Goal: Check status: Check status

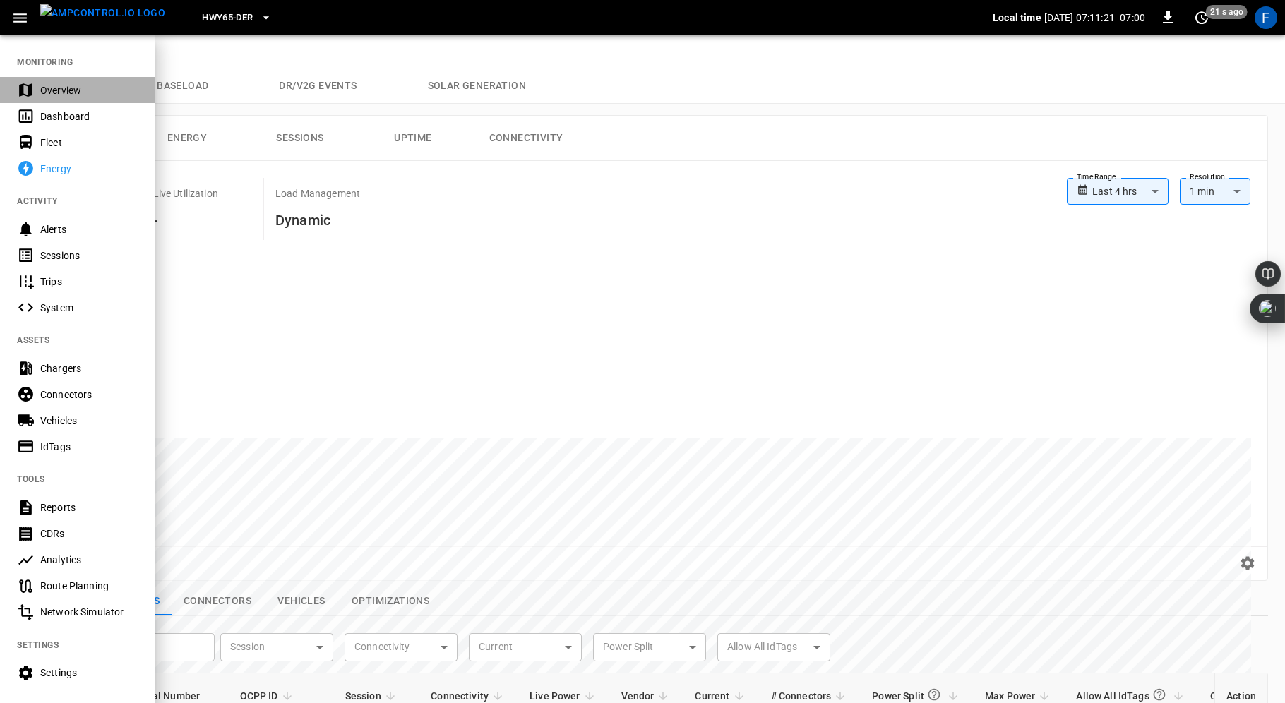
click at [46, 91] on div "Overview" at bounding box center [89, 90] width 98 height 14
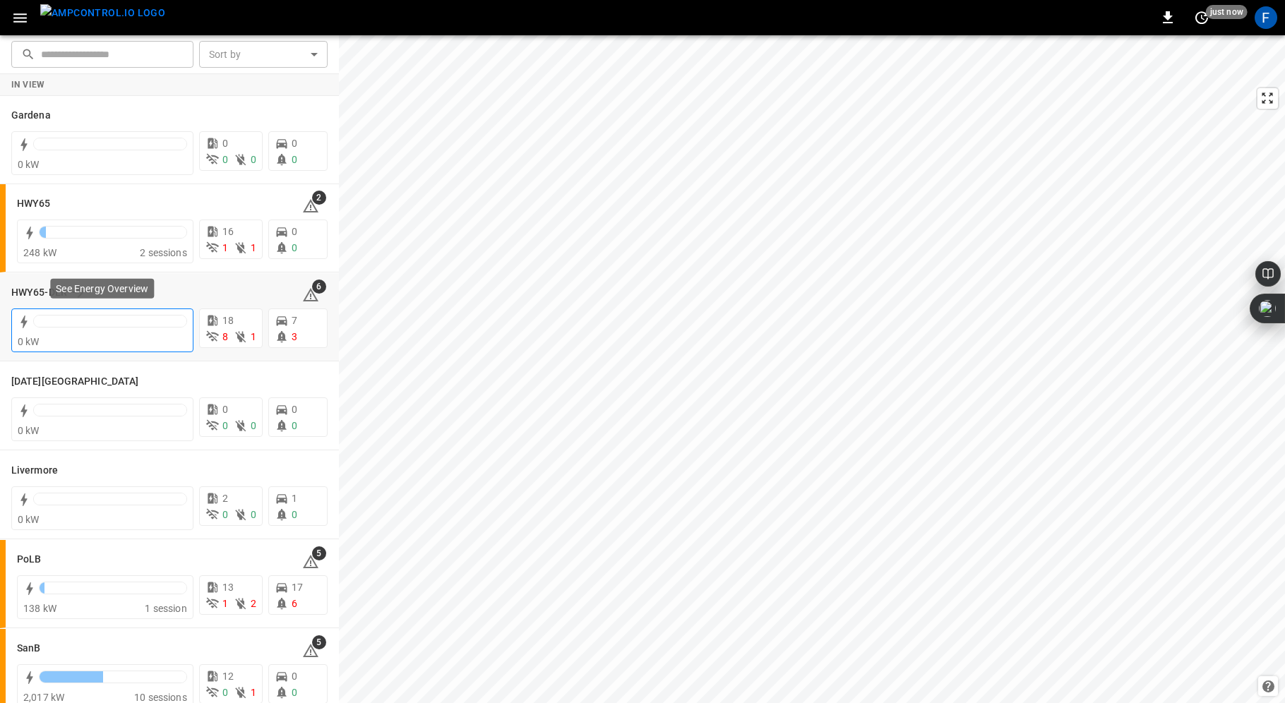
click at [112, 322] on div at bounding box center [110, 321] width 153 height 11
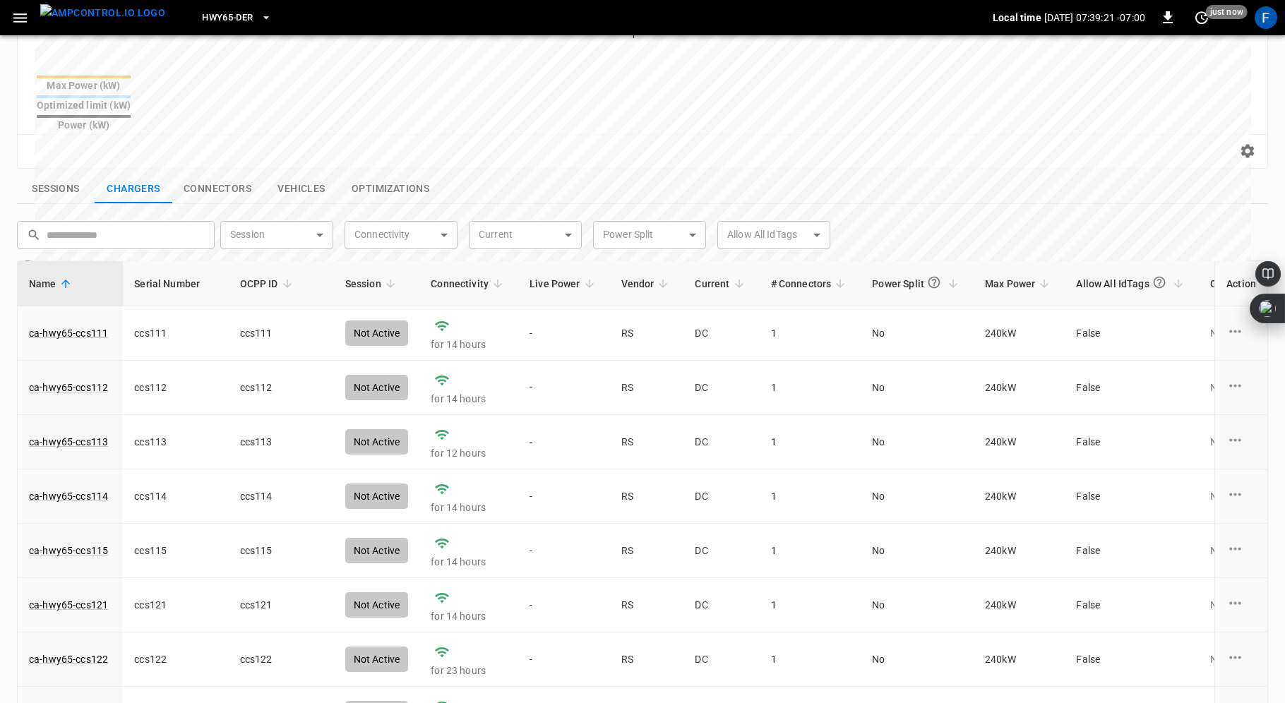
scroll to position [359, 0]
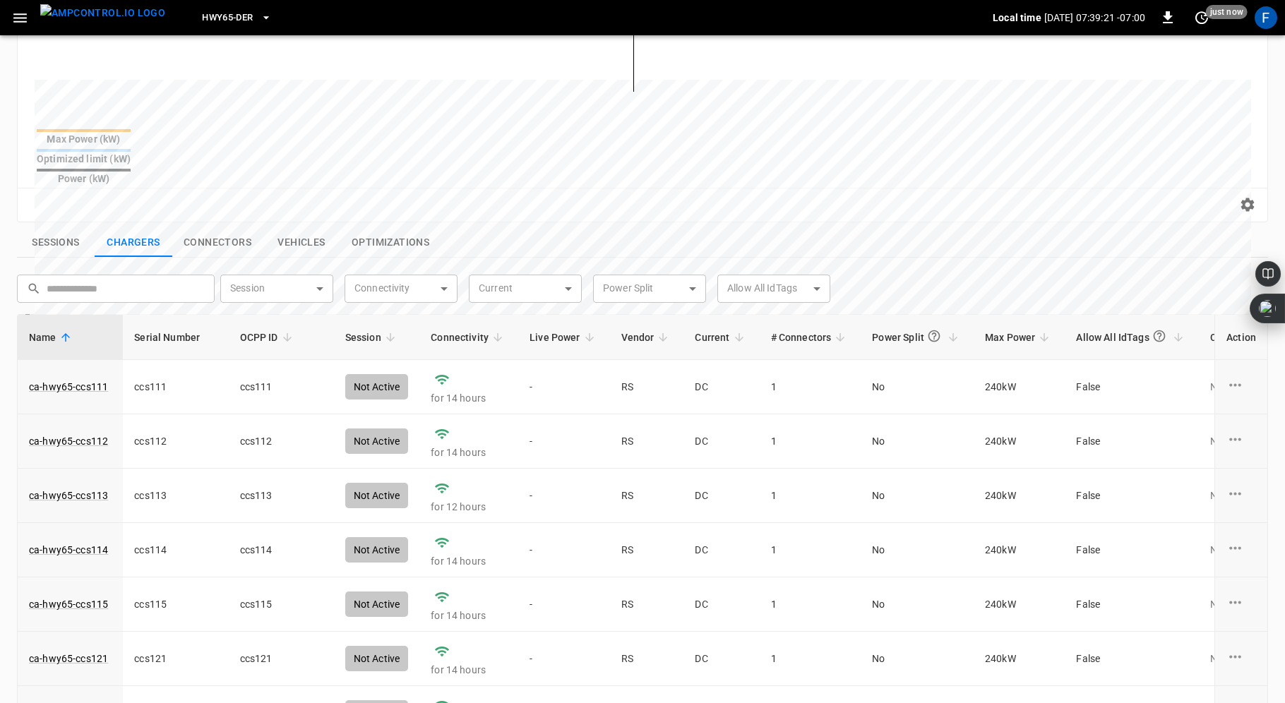
click at [67, 222] on div "Sessions Chargers Connectors Vehicles Optimizations ​ ​ Session ​ Session Conne…" at bounding box center [639, 533] width 1257 height 623
click at [64, 228] on button "Sessions" at bounding box center [56, 243] width 78 height 30
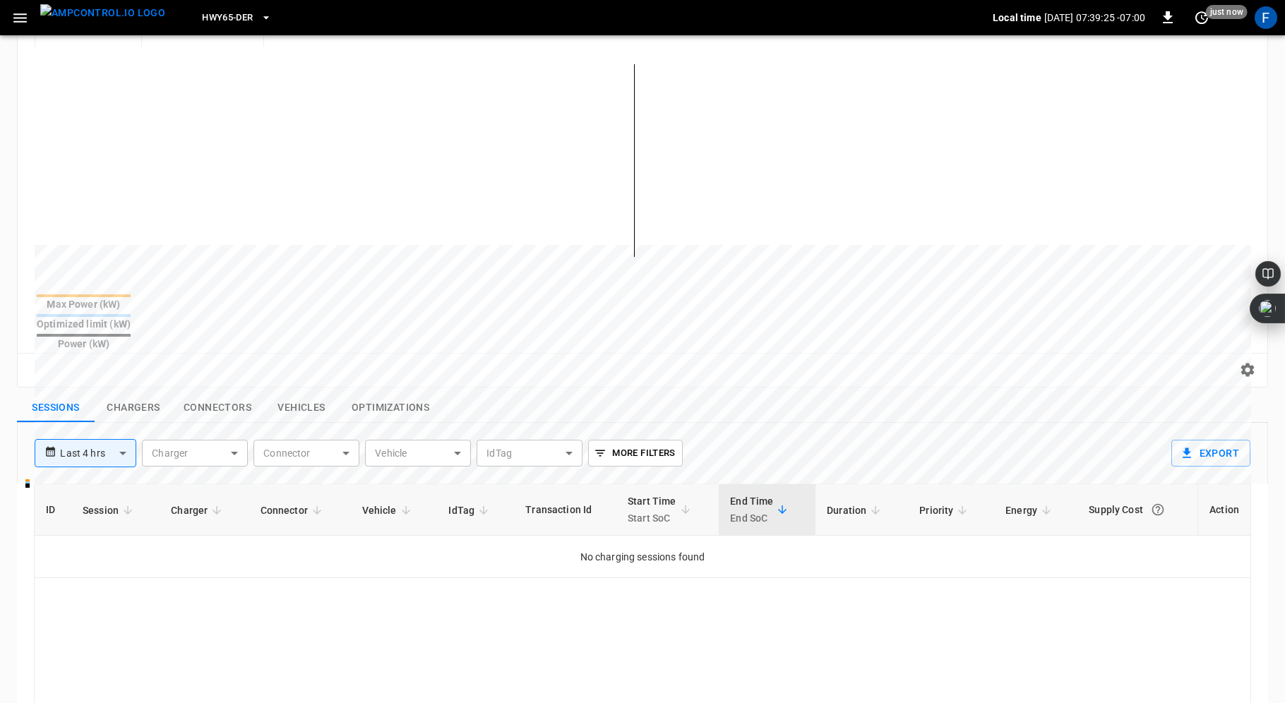
scroll to position [0, 0]
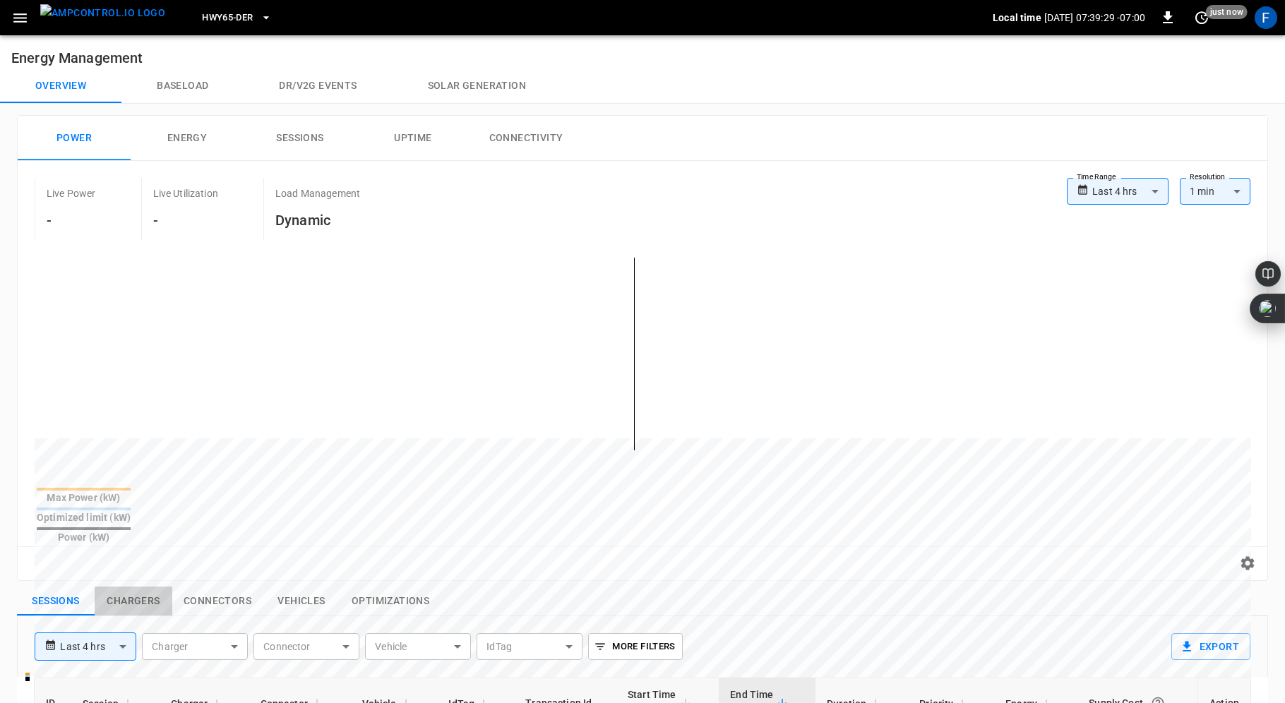
click at [133, 587] on button "Chargers" at bounding box center [134, 602] width 78 height 30
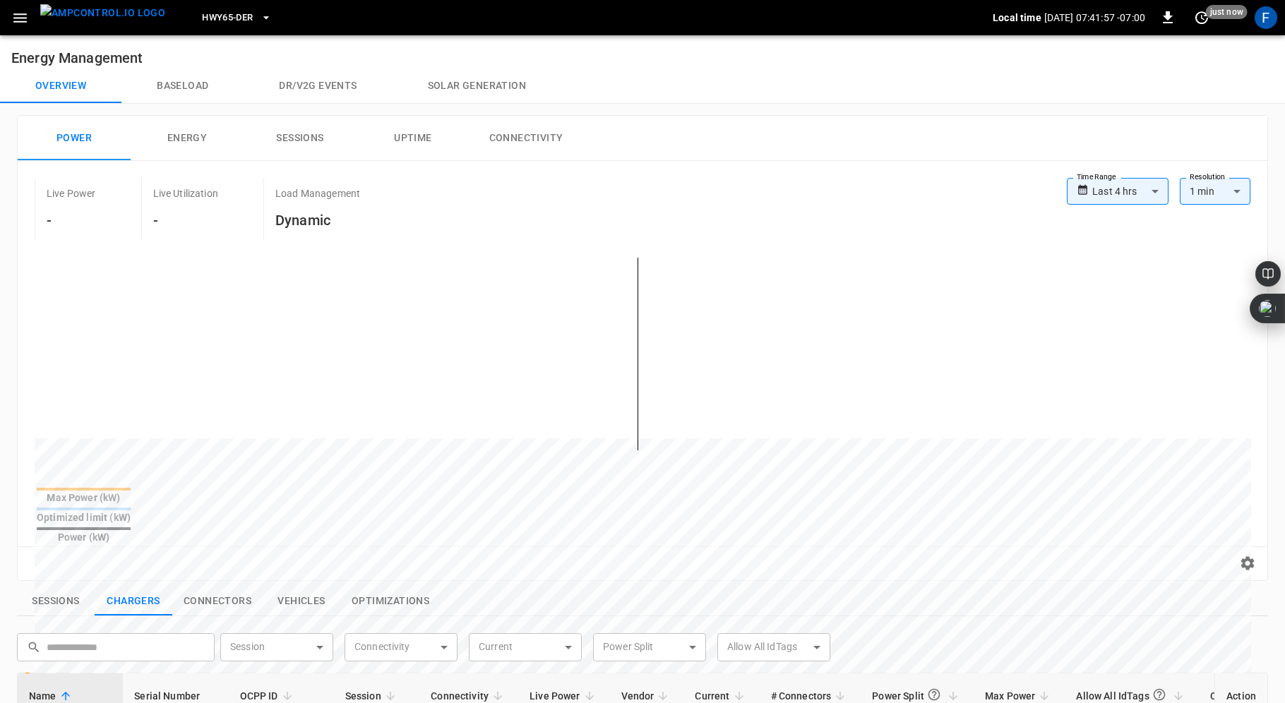
click at [22, 18] on icon "button" at bounding box center [19, 17] width 13 height 9
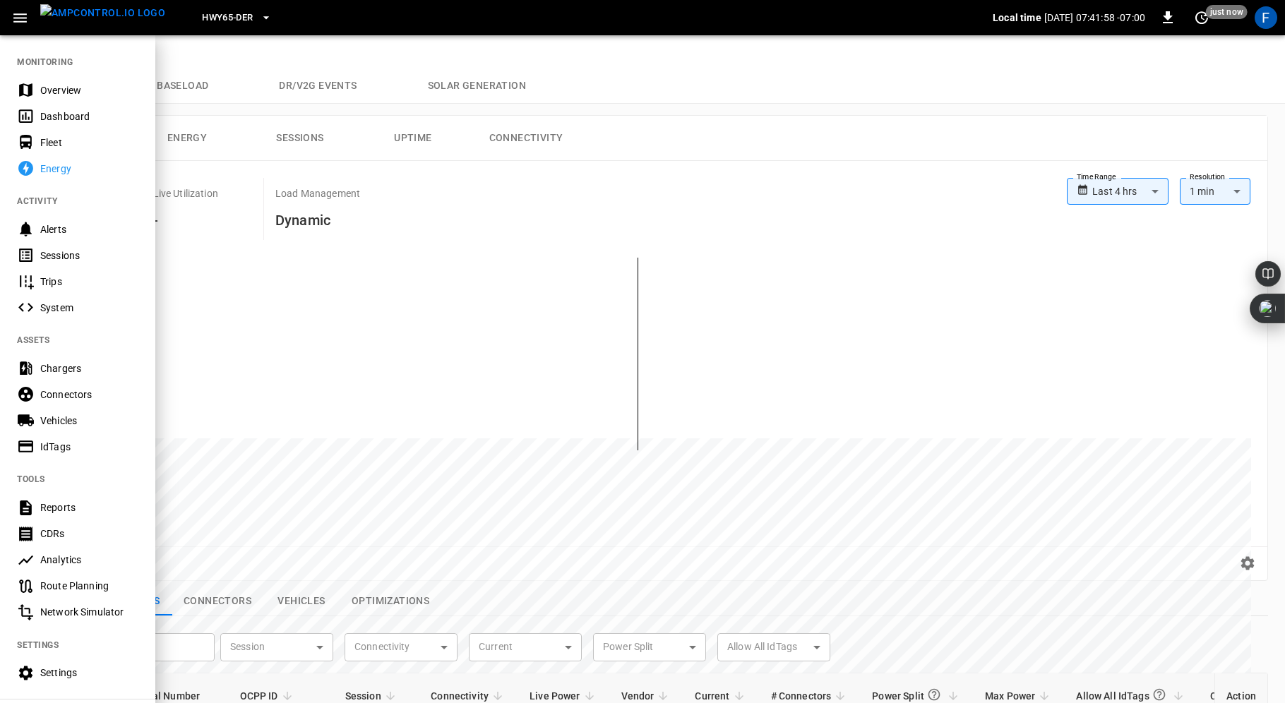
click at [44, 89] on div "Overview" at bounding box center [89, 90] width 98 height 14
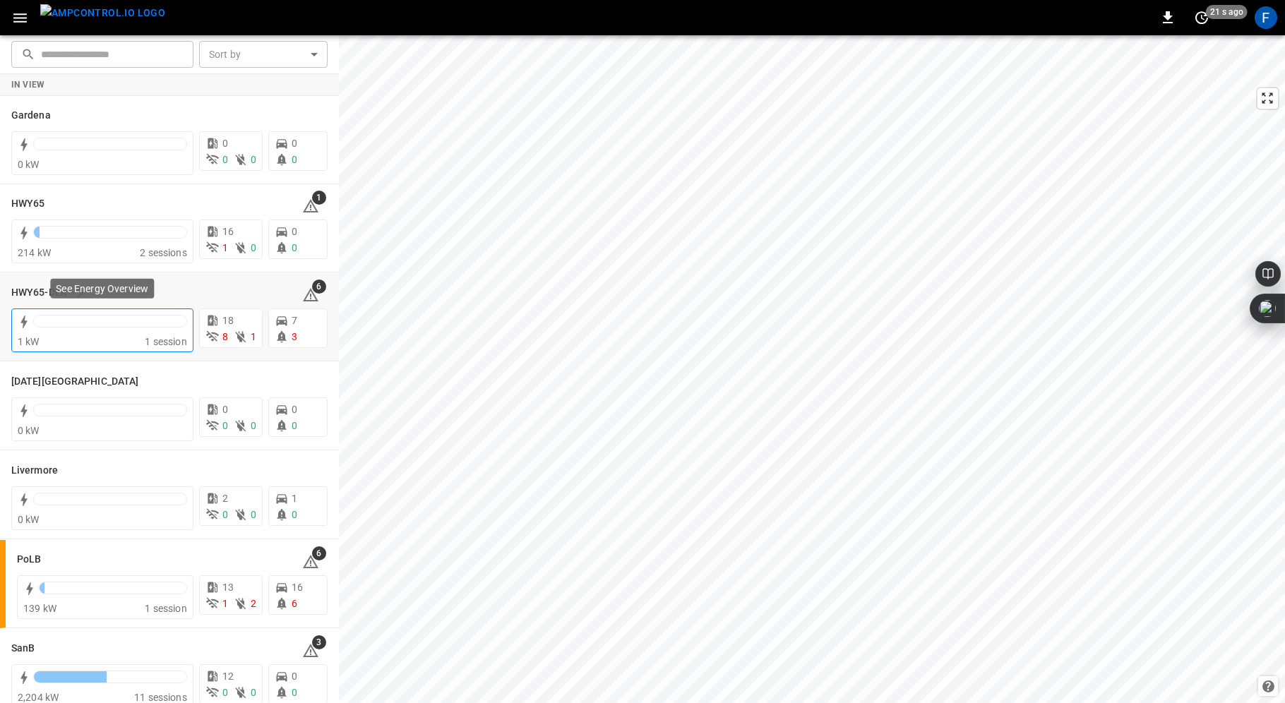
click at [86, 319] on div at bounding box center [110, 321] width 153 height 11
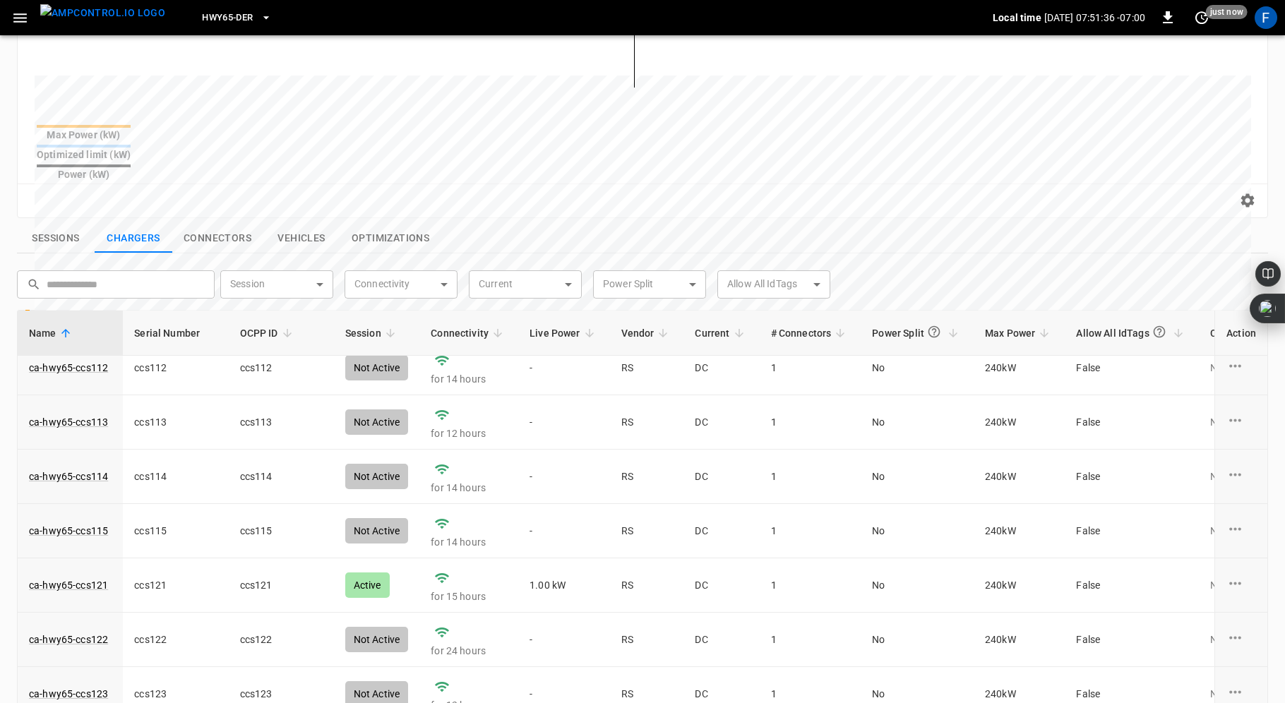
scroll to position [71, 0]
click at [82, 573] on link "ca-hwy65-ccs121" at bounding box center [68, 583] width 85 height 20
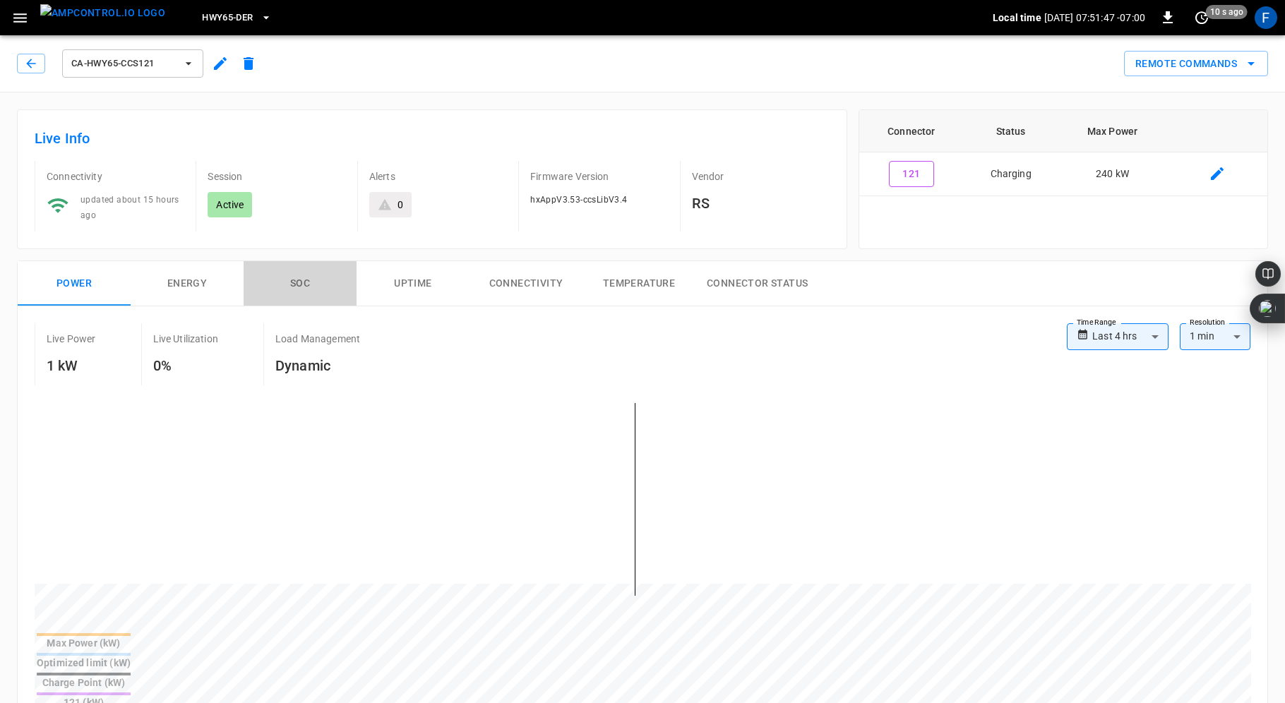
click at [295, 286] on button "SOC" at bounding box center [300, 283] width 113 height 45
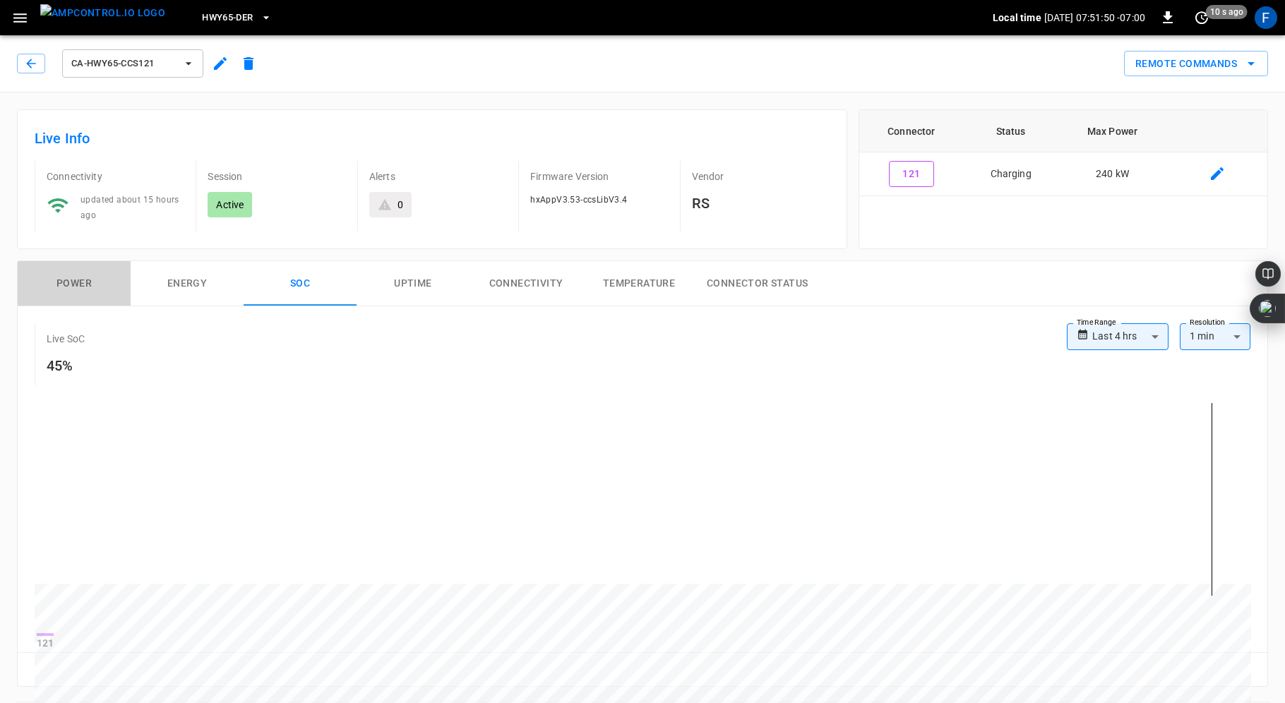
click at [78, 280] on button "Power" at bounding box center [74, 283] width 113 height 45
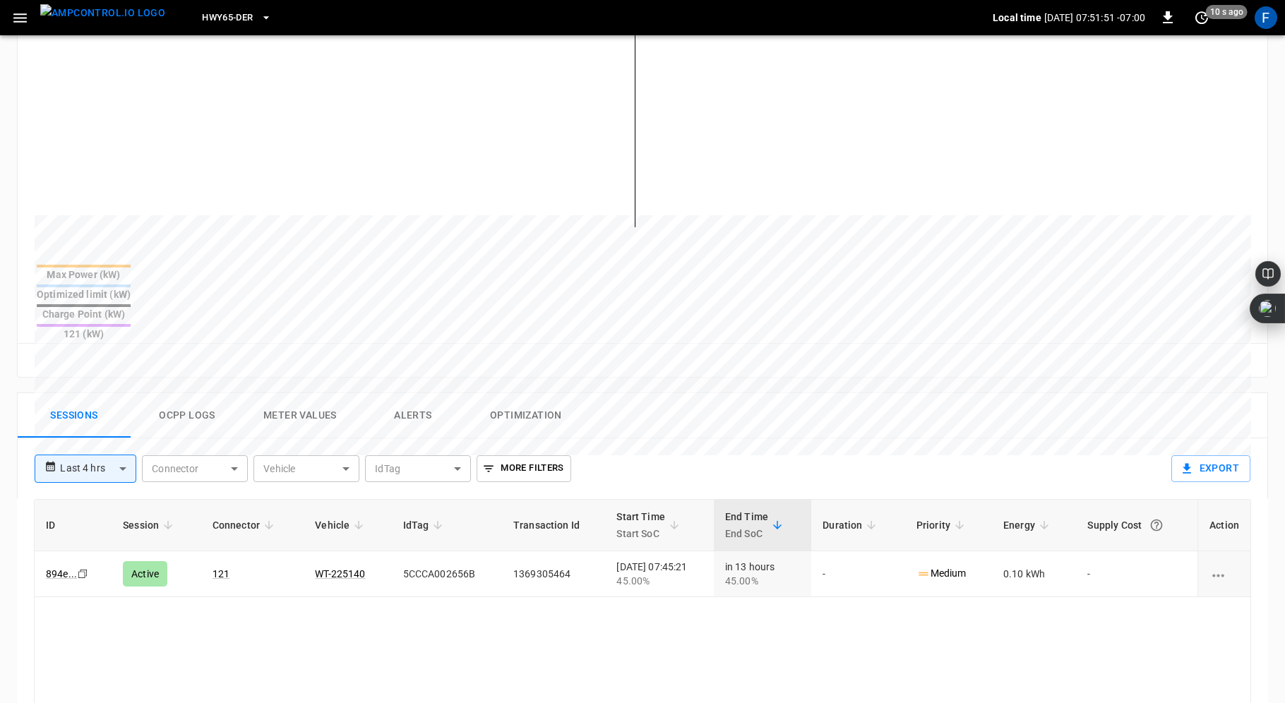
scroll to position [481, 0]
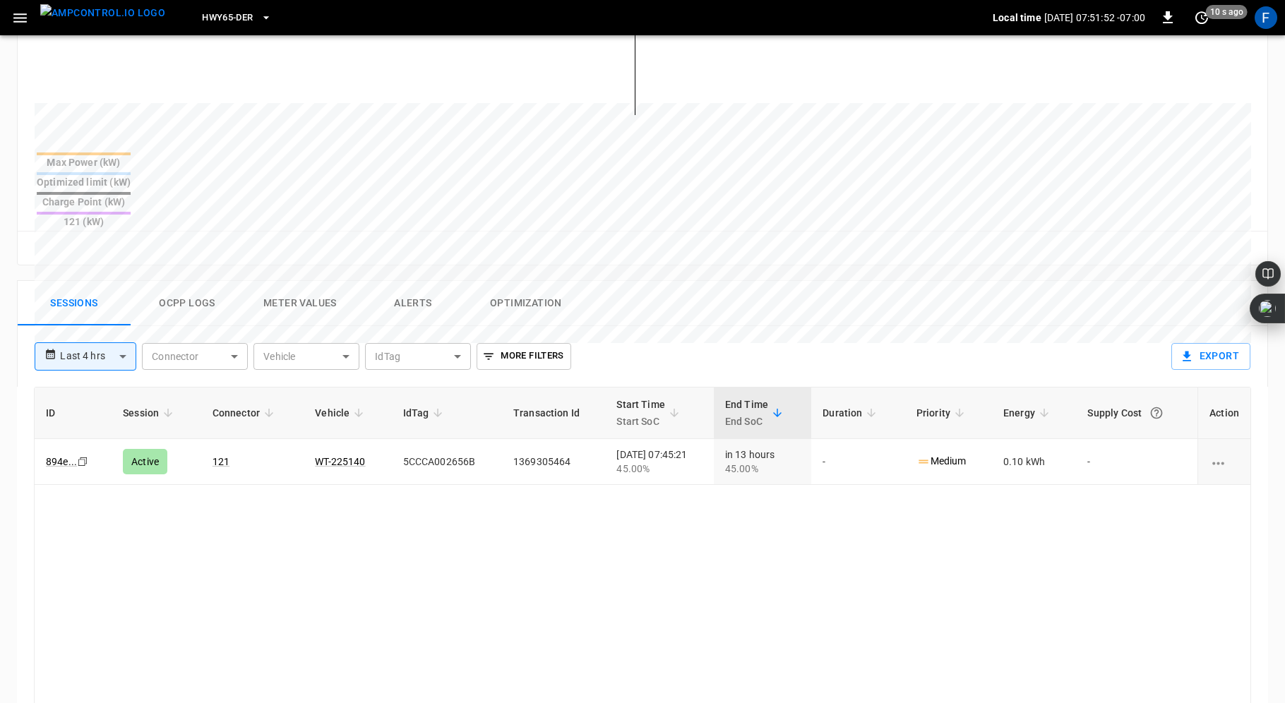
click at [178, 281] on button "Ocpp logs" at bounding box center [187, 303] width 113 height 45
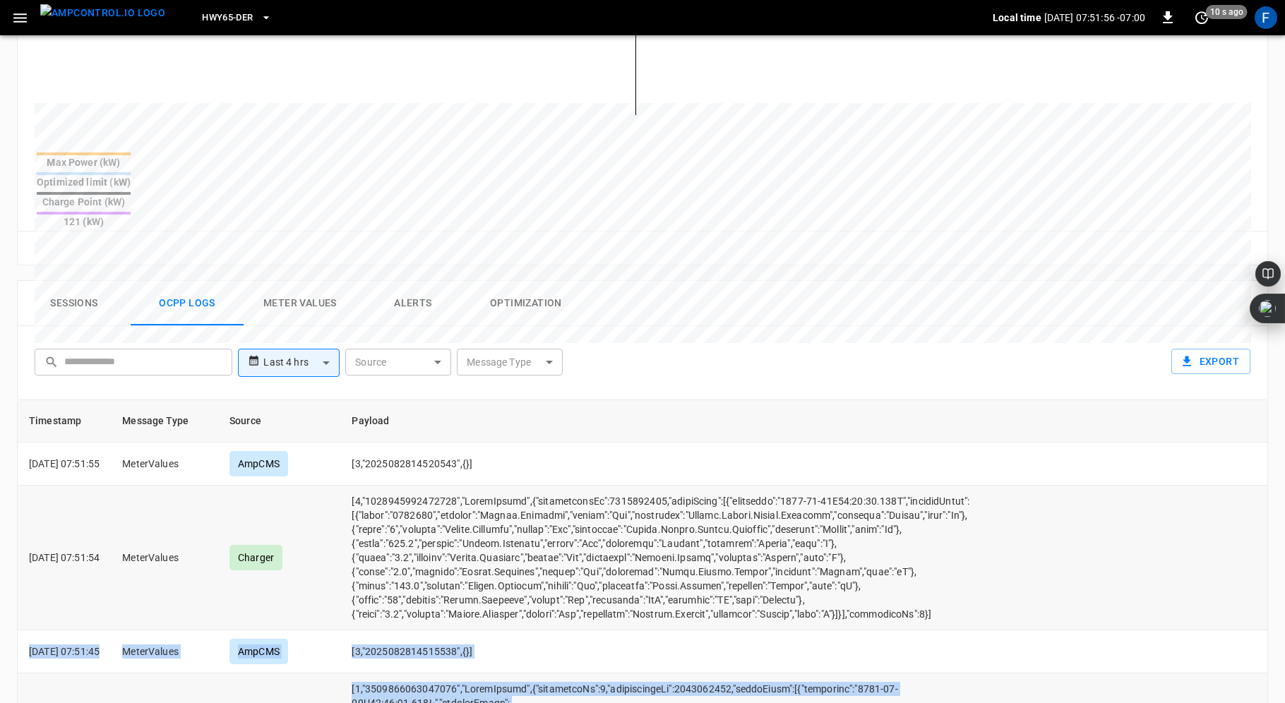
drag, startPoint x: 410, startPoint y: 532, endPoint x: 465, endPoint y: 532, distance: 54.4
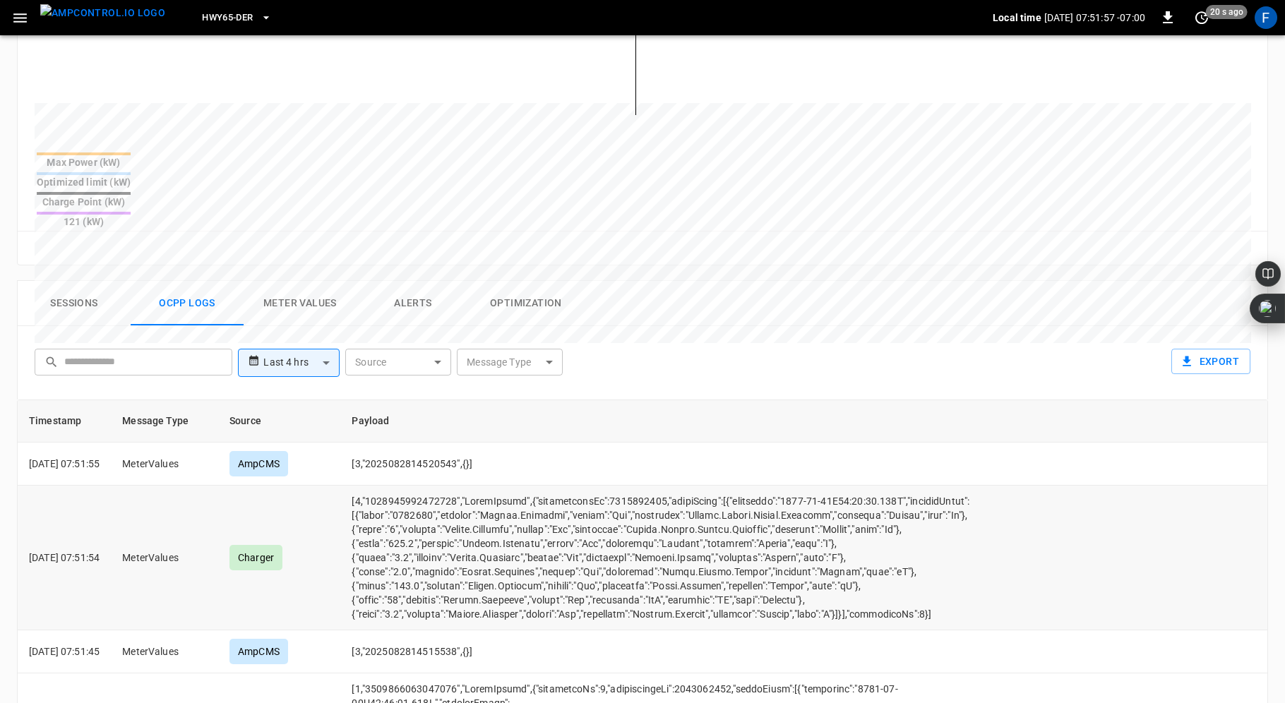
click at [422, 517] on td "opcc-messages-table" at bounding box center [675, 558] width 671 height 145
drag, startPoint x: 408, startPoint y: 518, endPoint x: 444, endPoint y: 513, distance: 36.3
click at [444, 513] on td "opcc-messages-table" at bounding box center [675, 558] width 671 height 145
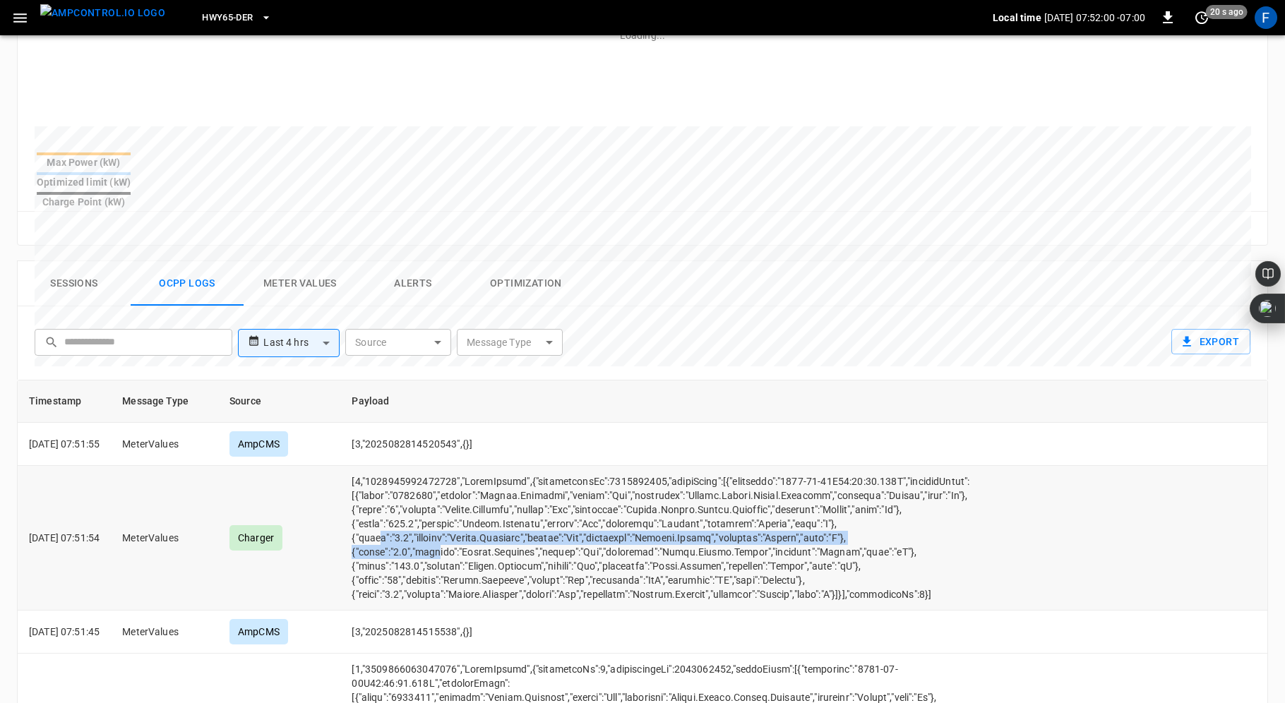
drag, startPoint x: 401, startPoint y: 505, endPoint x: 455, endPoint y: 518, distance: 55.3
click at [455, 518] on td "opcc-messages-table" at bounding box center [675, 538] width 671 height 145
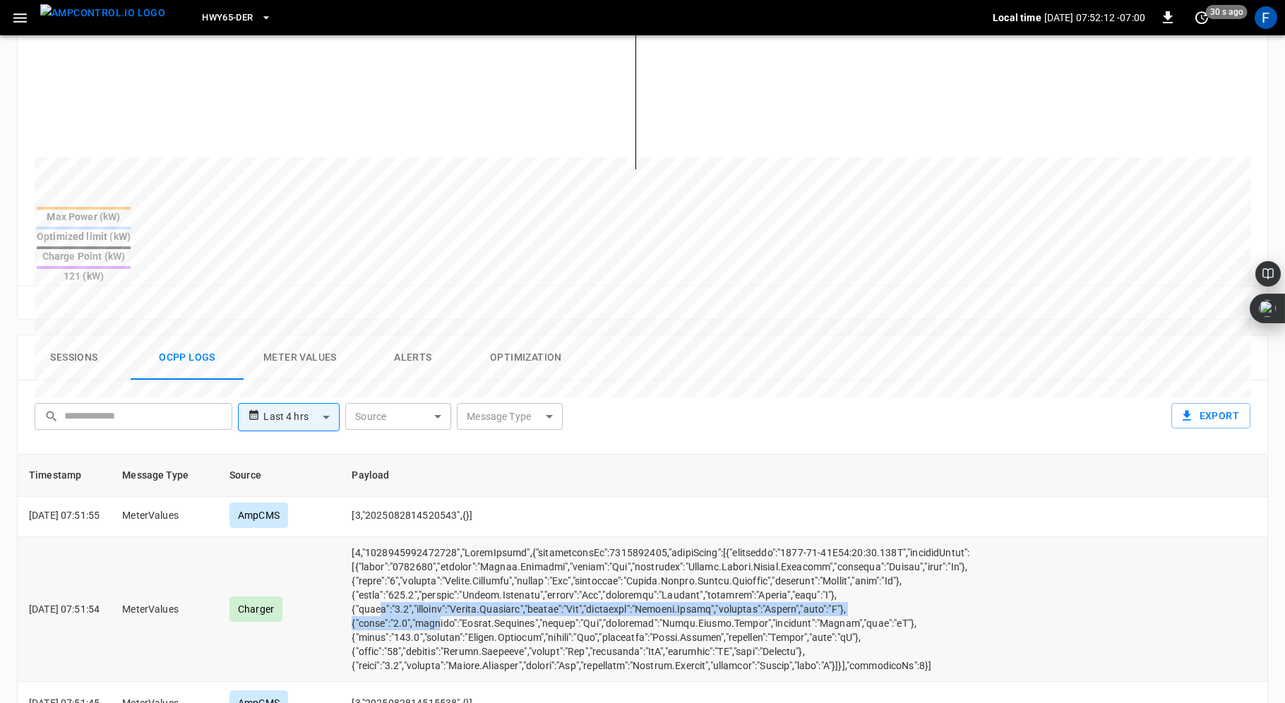
scroll to position [0, 0]
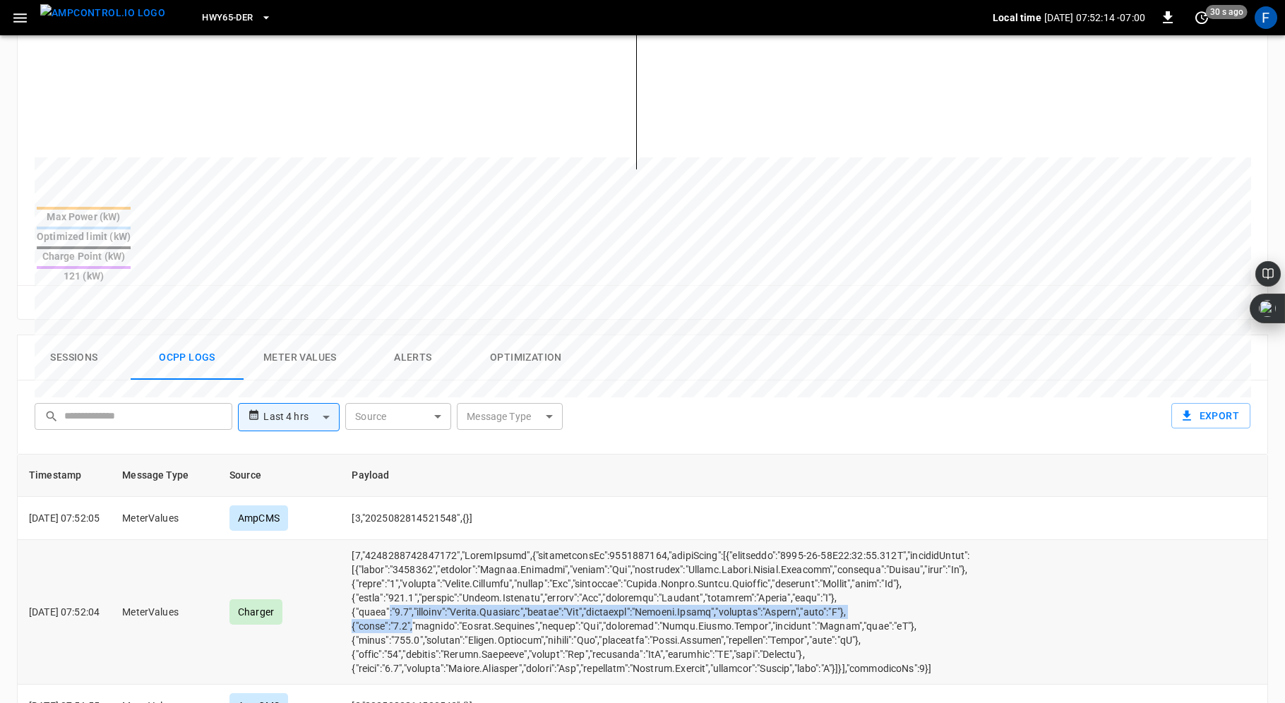
drag, startPoint x: 409, startPoint y: 554, endPoint x: 433, endPoint y: 567, distance: 27.5
click at [433, 567] on td "opcc-messages-table" at bounding box center [675, 612] width 671 height 145
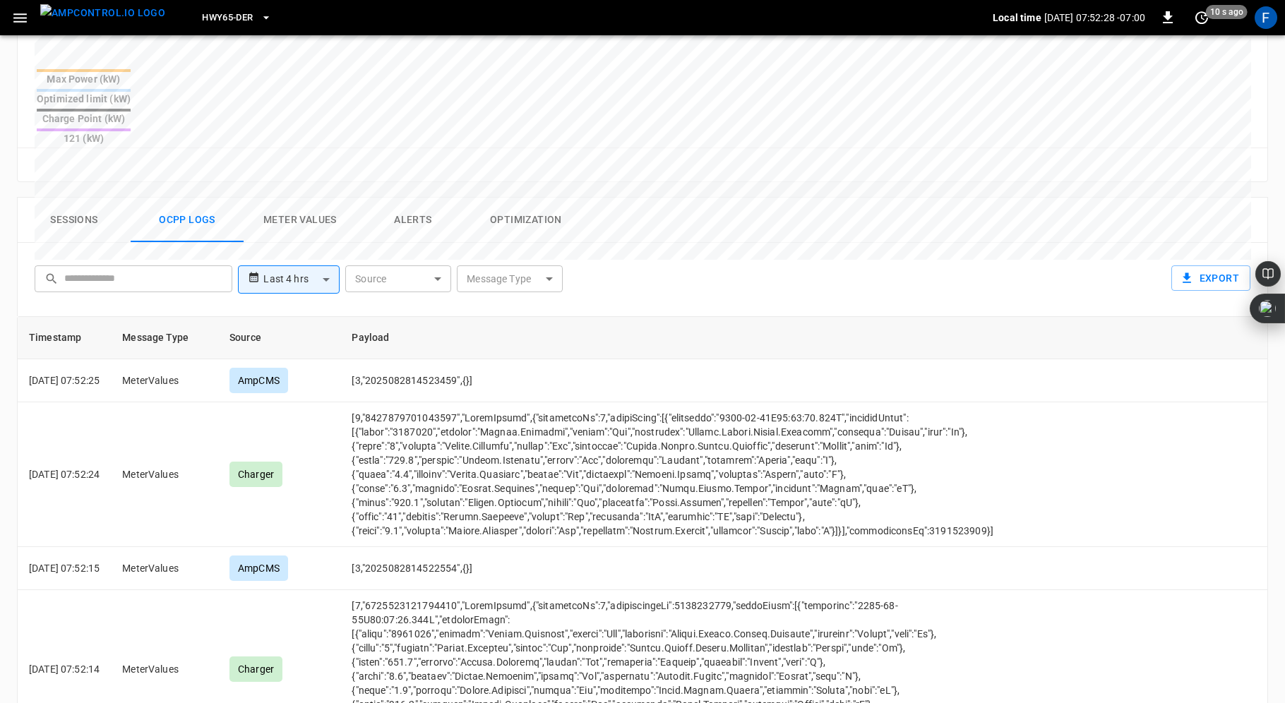
scroll to position [578, 0]
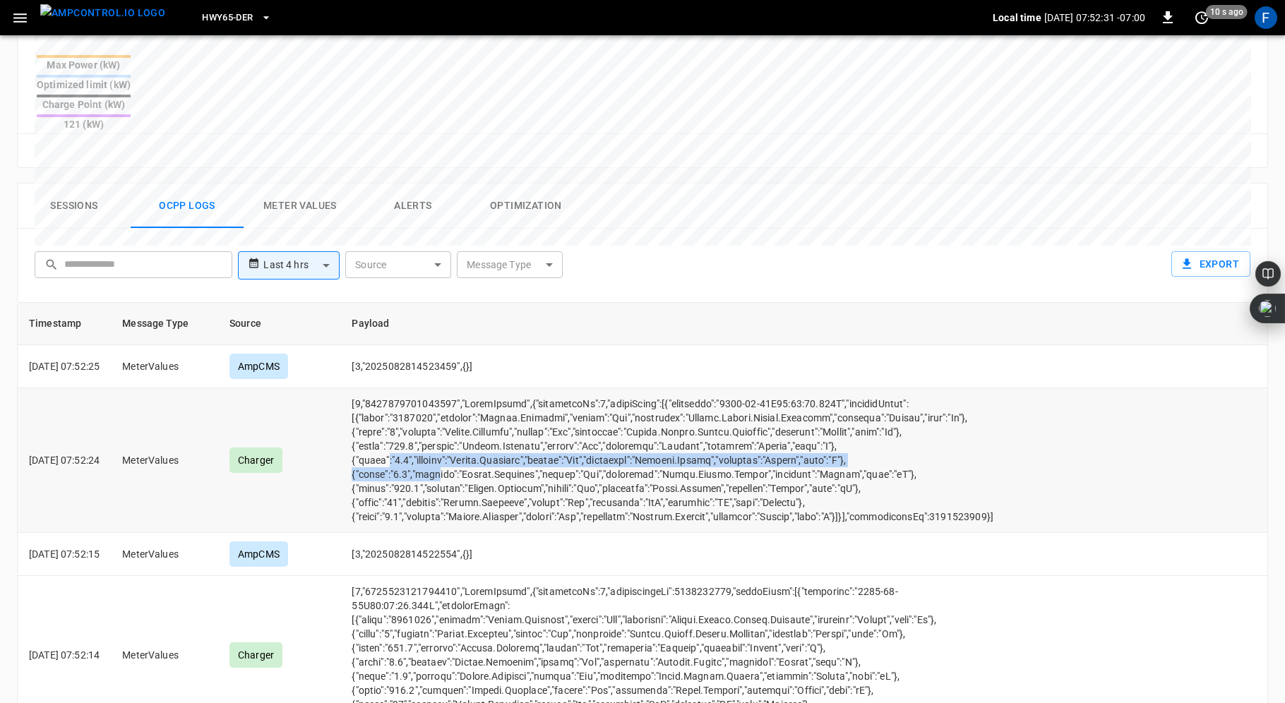
drag, startPoint x: 407, startPoint y: 402, endPoint x: 457, endPoint y: 424, distance: 55.0
click at [457, 424] on td "opcc-messages-table" at bounding box center [675, 460] width 671 height 145
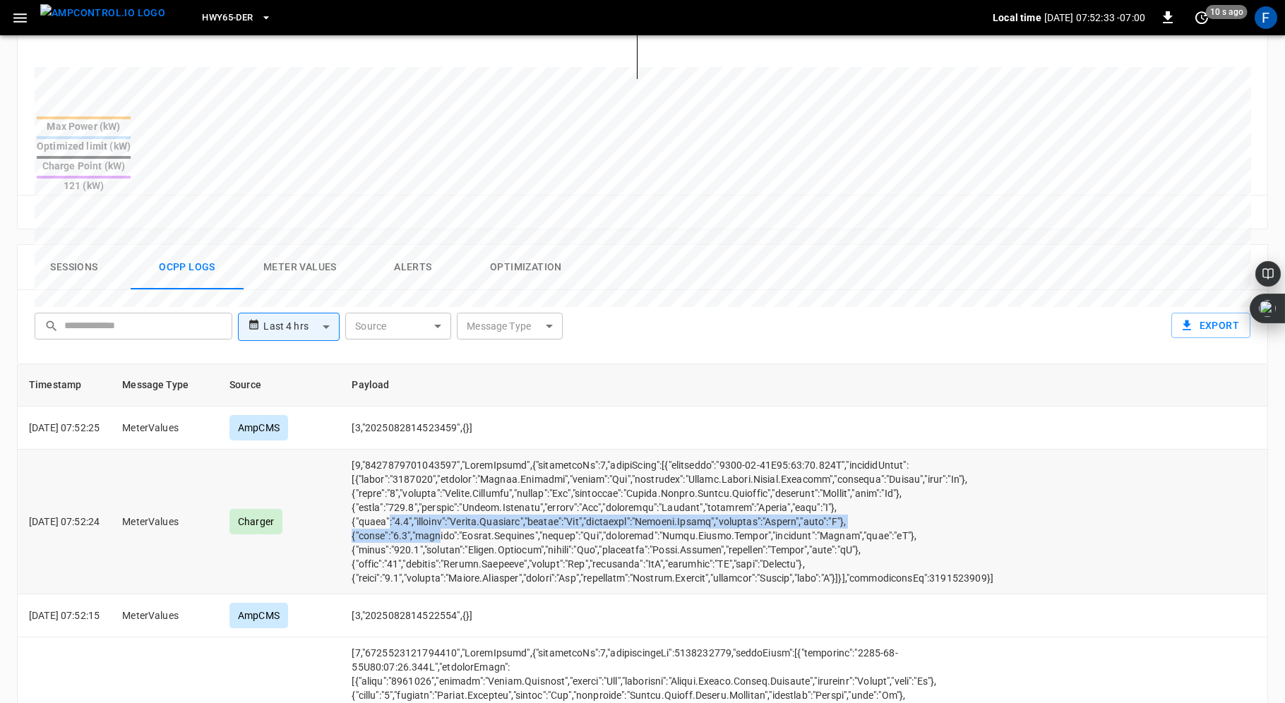
scroll to position [508, 0]
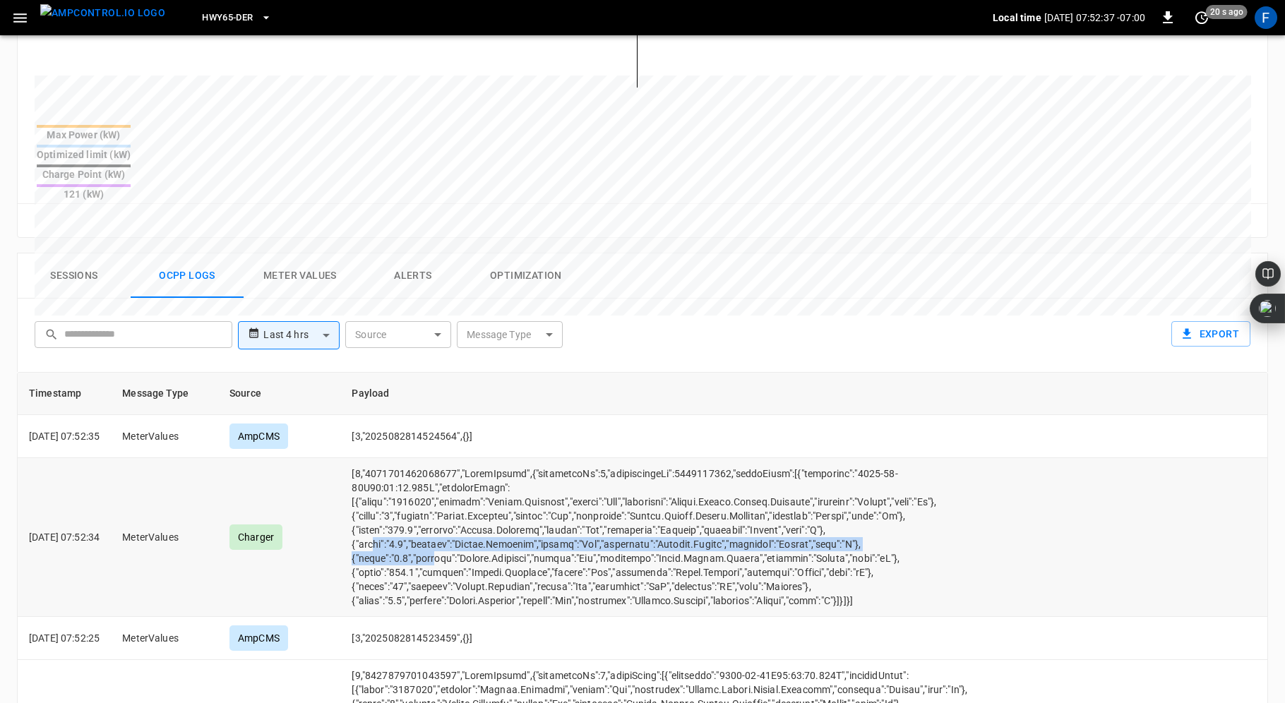
drag, startPoint x: 395, startPoint y: 484, endPoint x: 454, endPoint y: 504, distance: 62.5
click at [454, 504] on td "opcc-messages-table" at bounding box center [675, 537] width 671 height 159
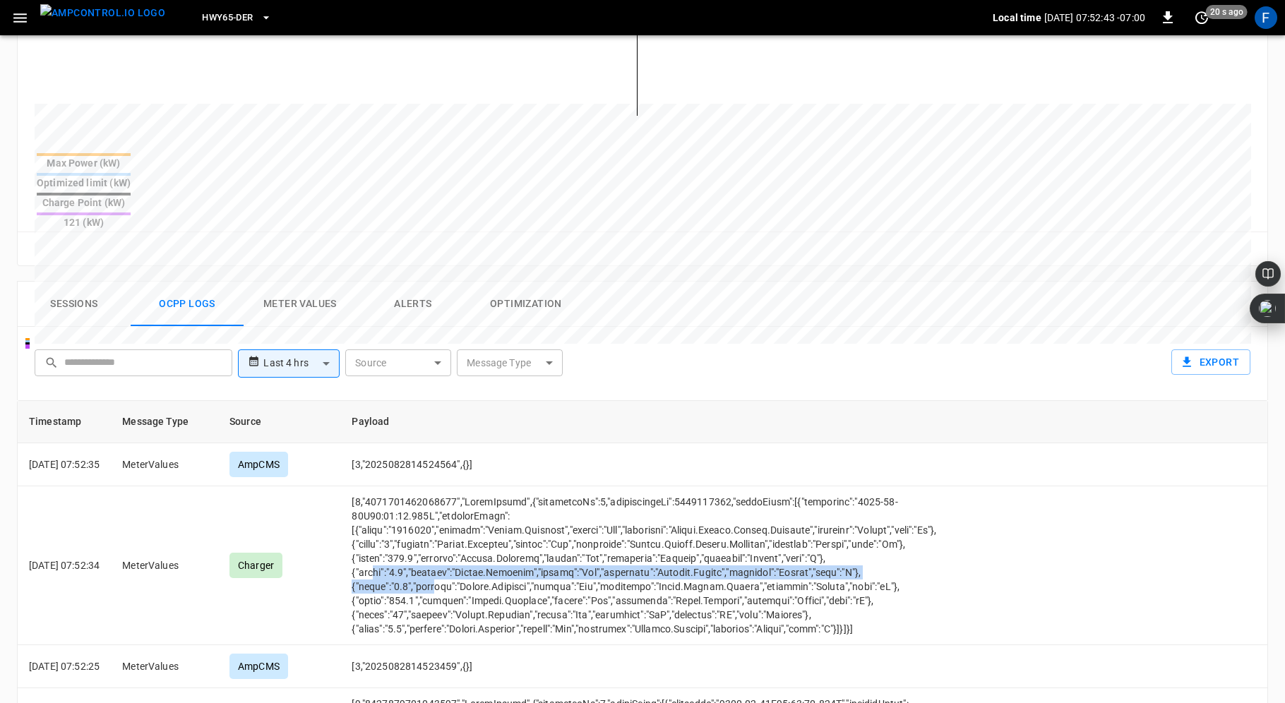
scroll to position [610, 0]
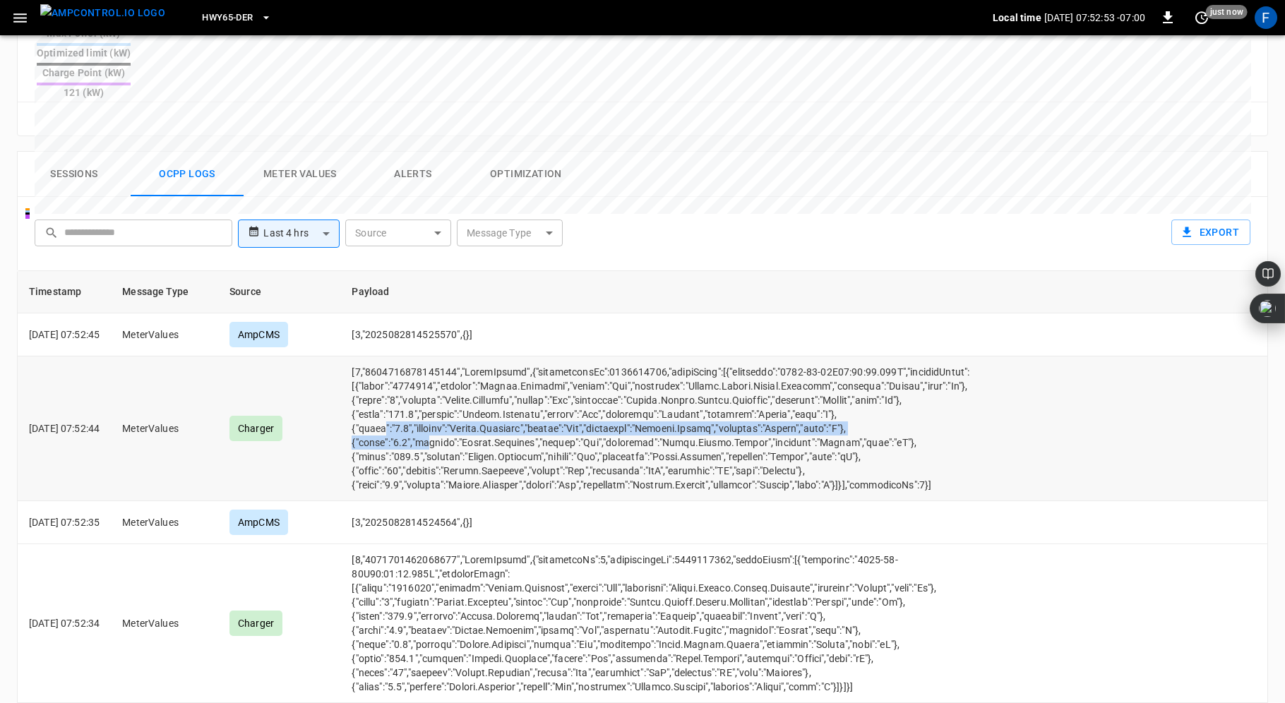
drag, startPoint x: 404, startPoint y: 371, endPoint x: 450, endPoint y: 390, distance: 50.0
click at [449, 390] on td "opcc-messages-table" at bounding box center [675, 429] width 671 height 145
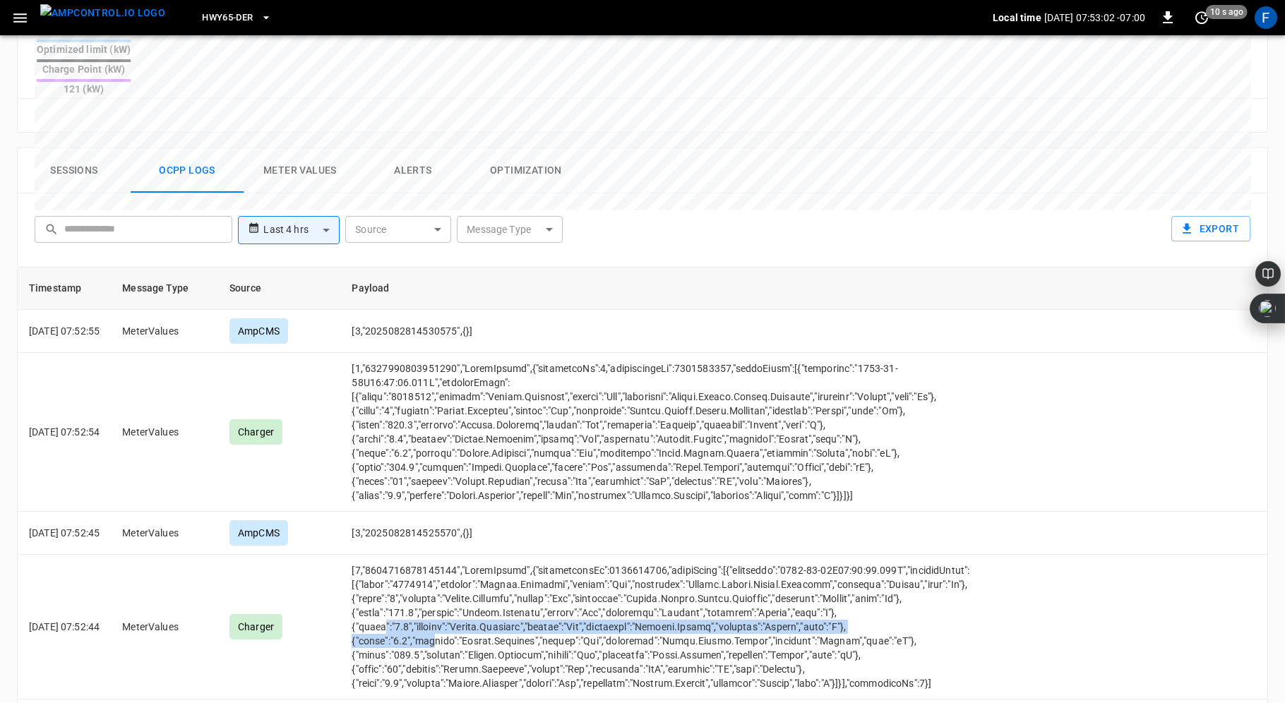
scroll to position [642, 0]
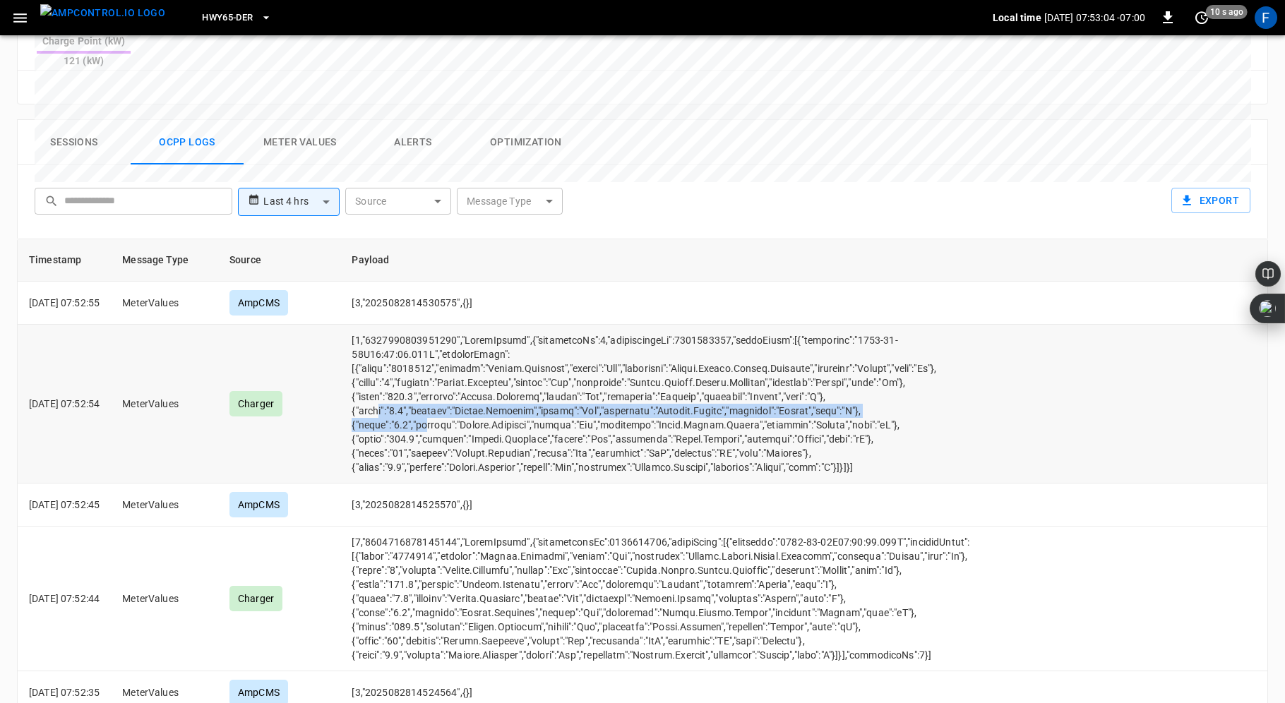
drag, startPoint x: 399, startPoint y: 353, endPoint x: 447, endPoint y: 376, distance: 53.1
click at [447, 376] on td "opcc-messages-table" at bounding box center [675, 404] width 671 height 159
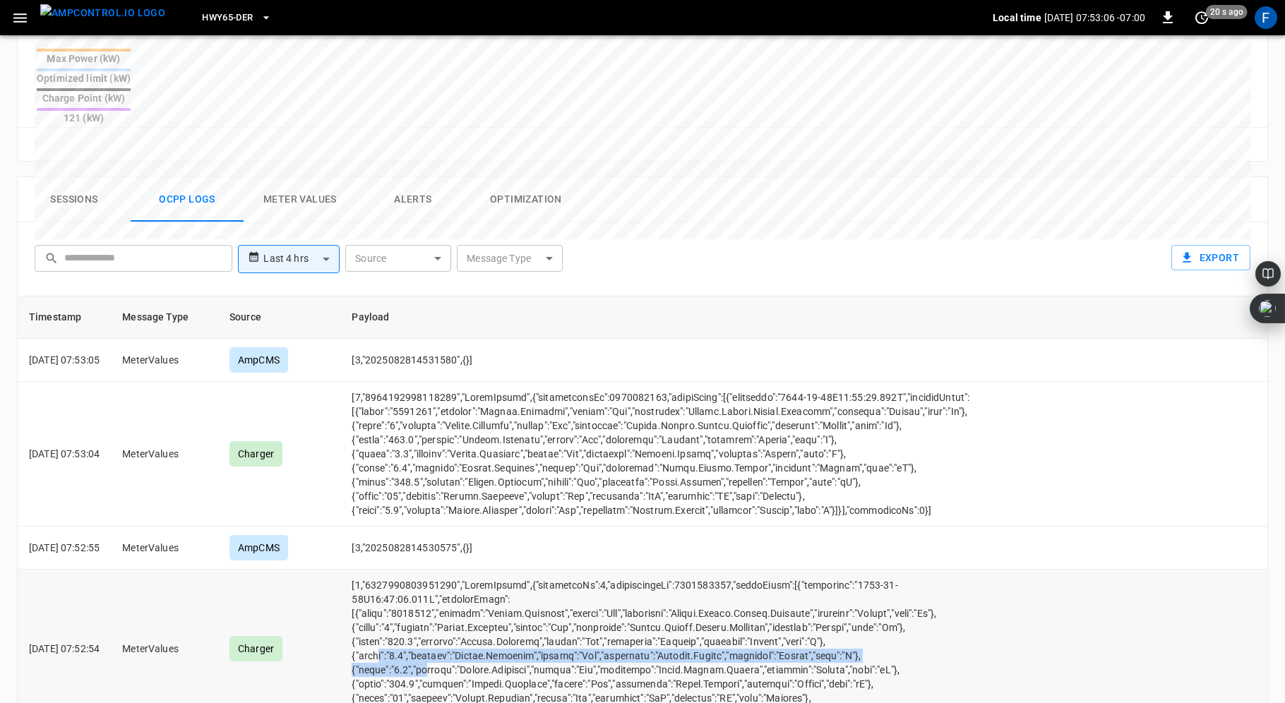
scroll to position [583, 0]
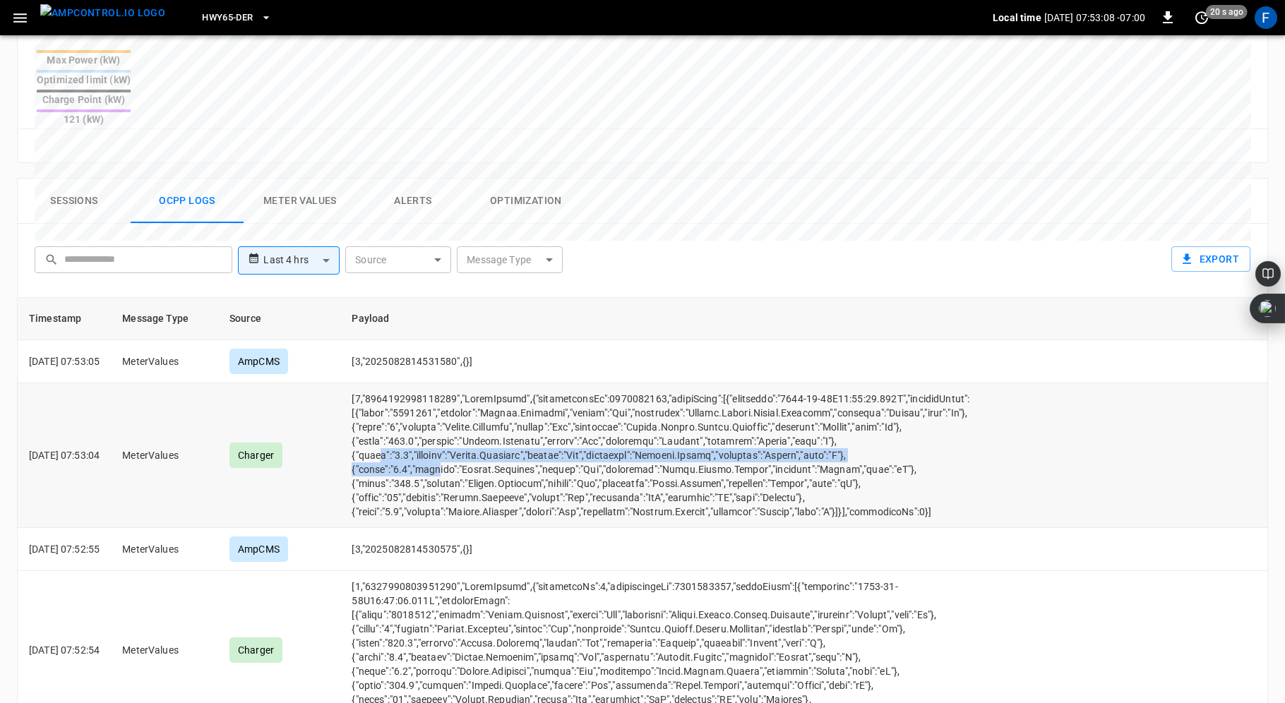
drag, startPoint x: 400, startPoint y: 399, endPoint x: 460, endPoint y: 419, distance: 63.9
click at [460, 419] on td "opcc-messages-table" at bounding box center [672, 455] width 664 height 145
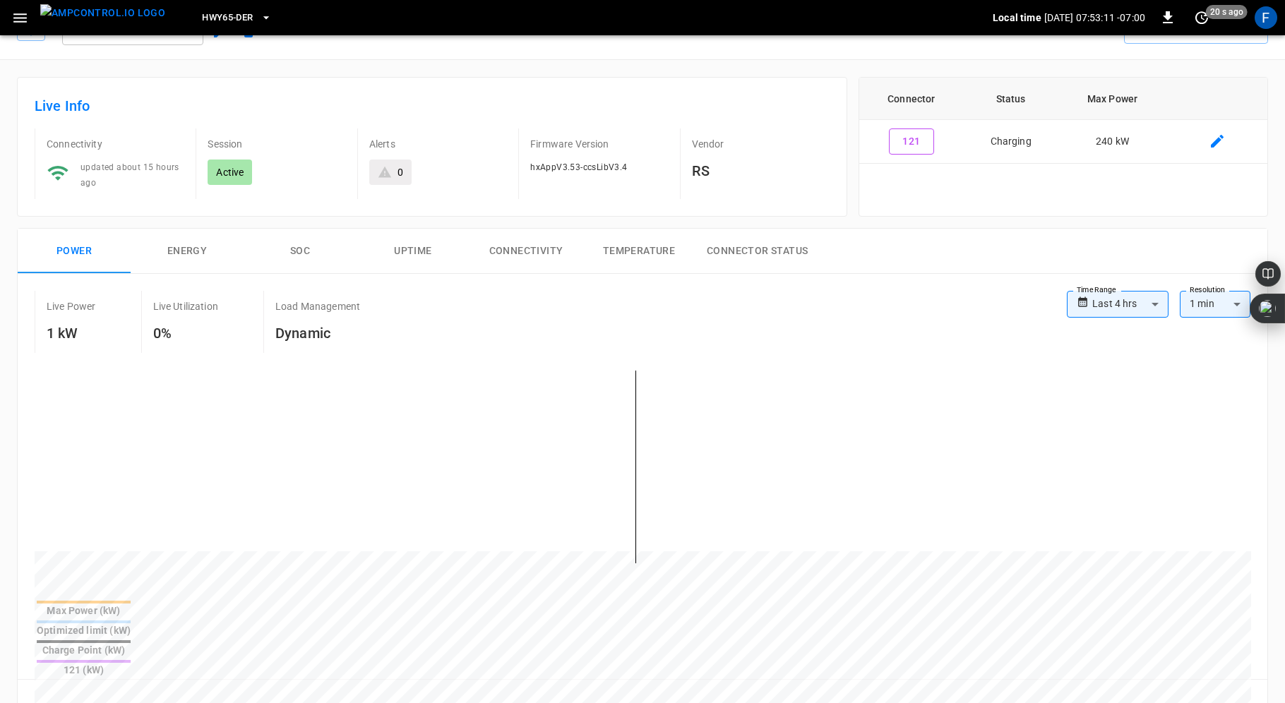
scroll to position [0, 0]
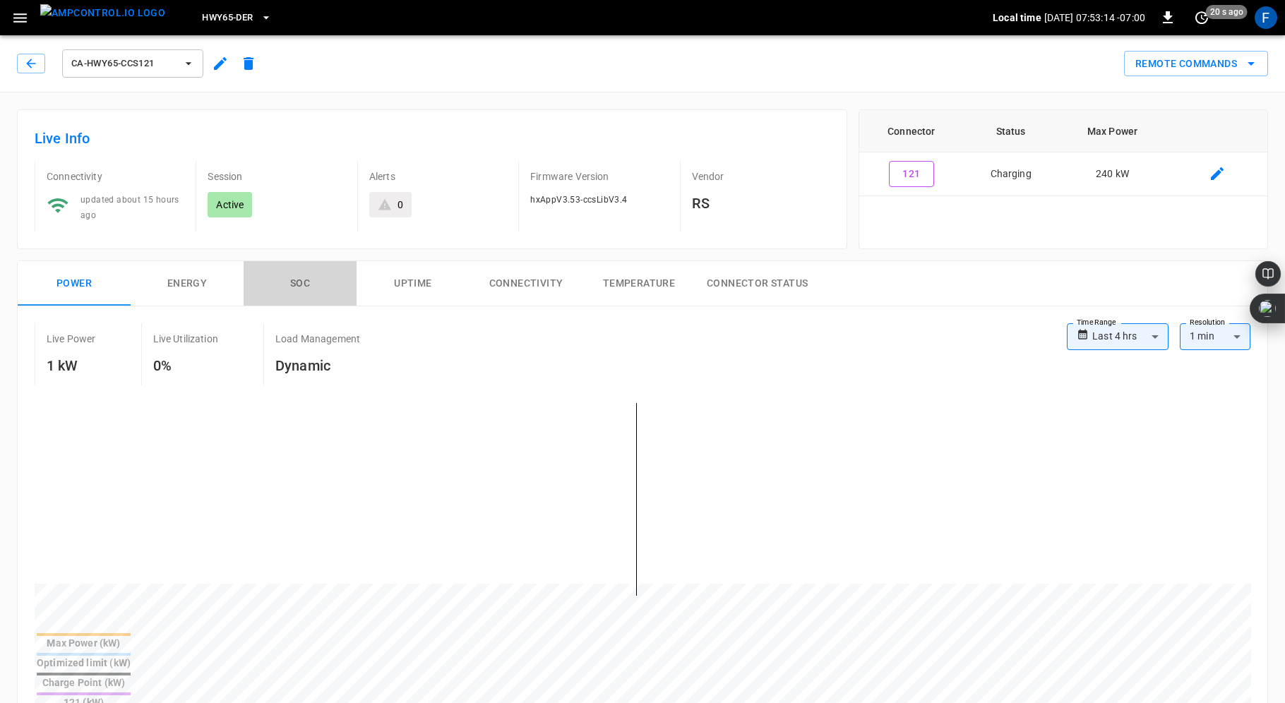
click at [297, 265] on button "SOC" at bounding box center [300, 283] width 113 height 45
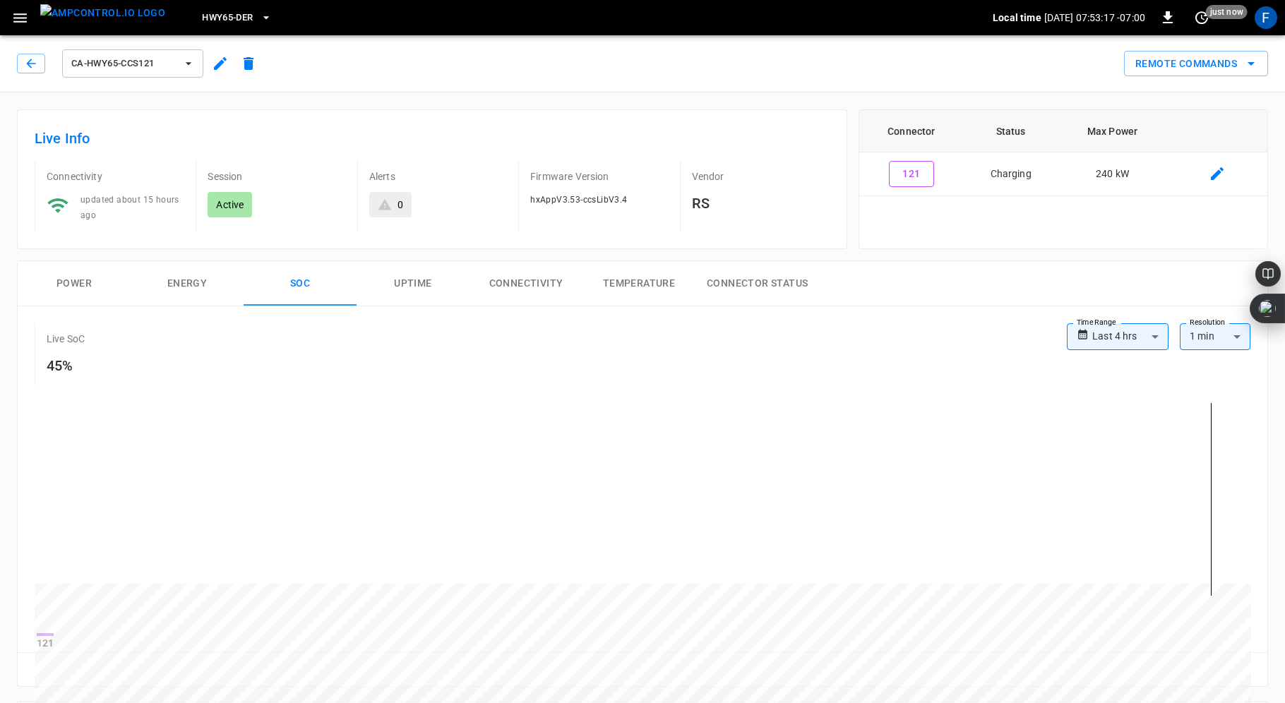
click at [68, 280] on button "Power" at bounding box center [74, 283] width 113 height 45
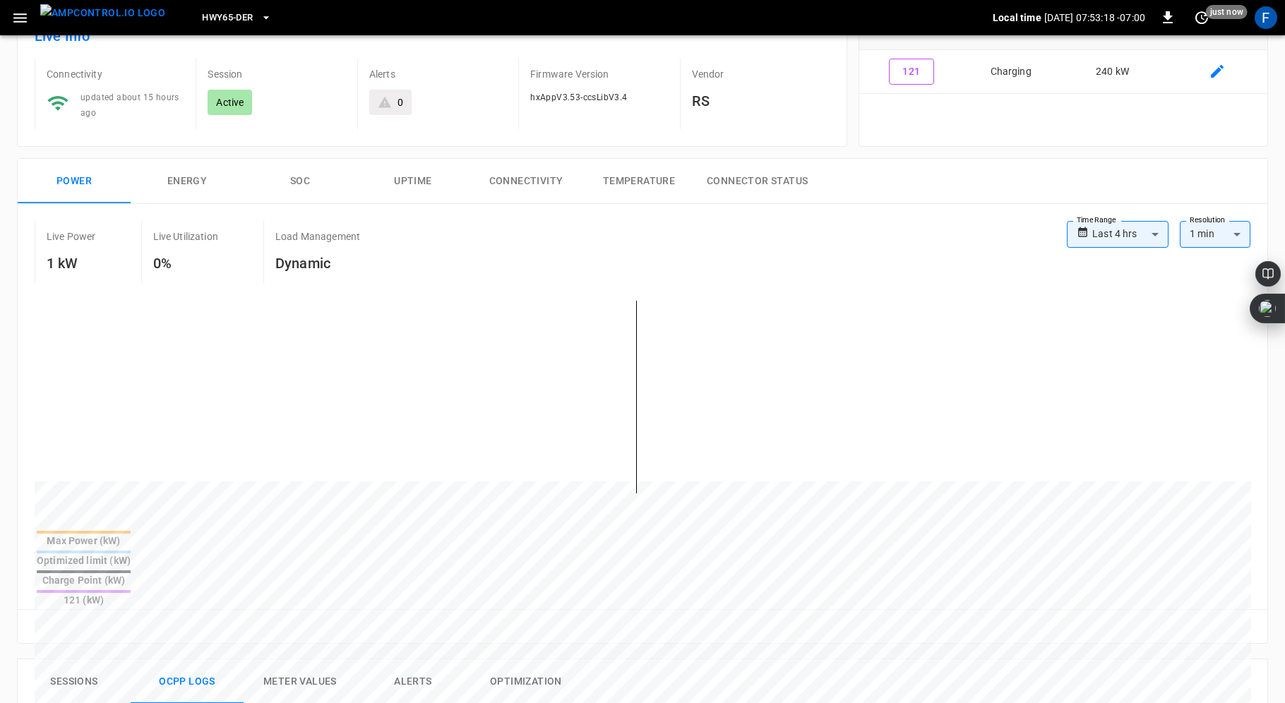
scroll to position [532, 0]
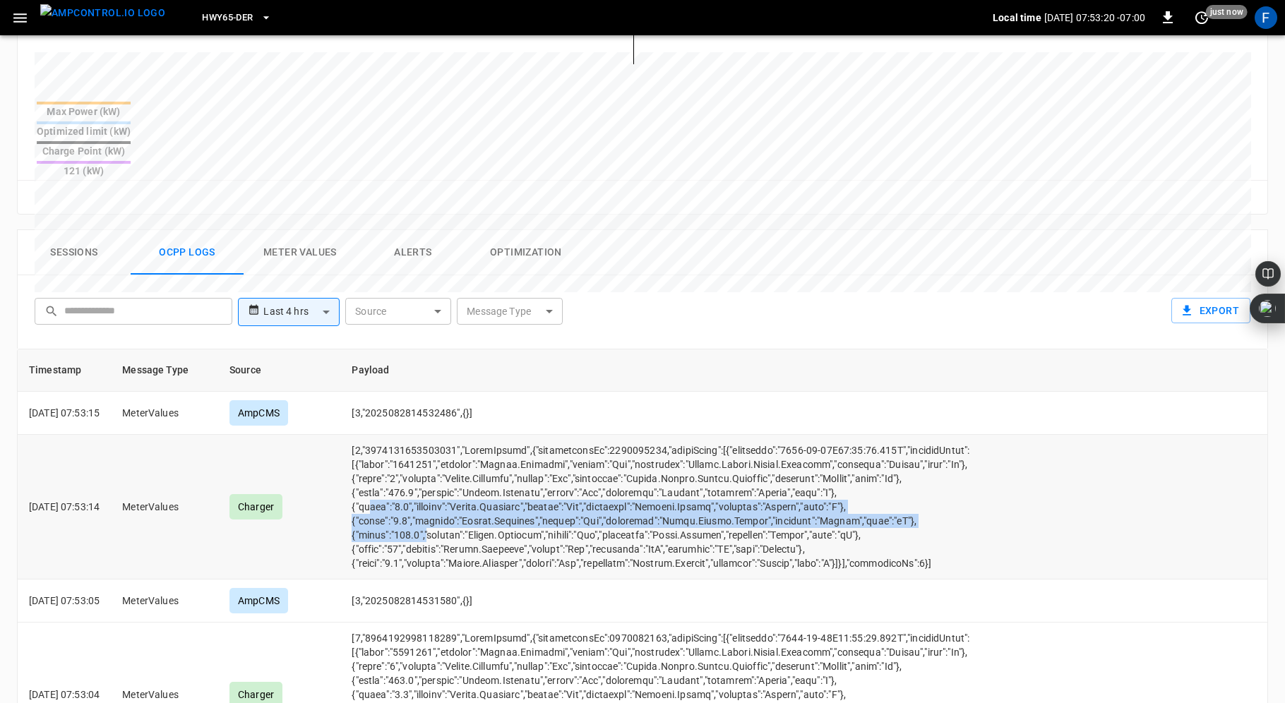
drag, startPoint x: 390, startPoint y: 450, endPoint x: 449, endPoint y: 475, distance: 64.5
click at [449, 475] on td "opcc-messages-table" at bounding box center [672, 507] width 664 height 145
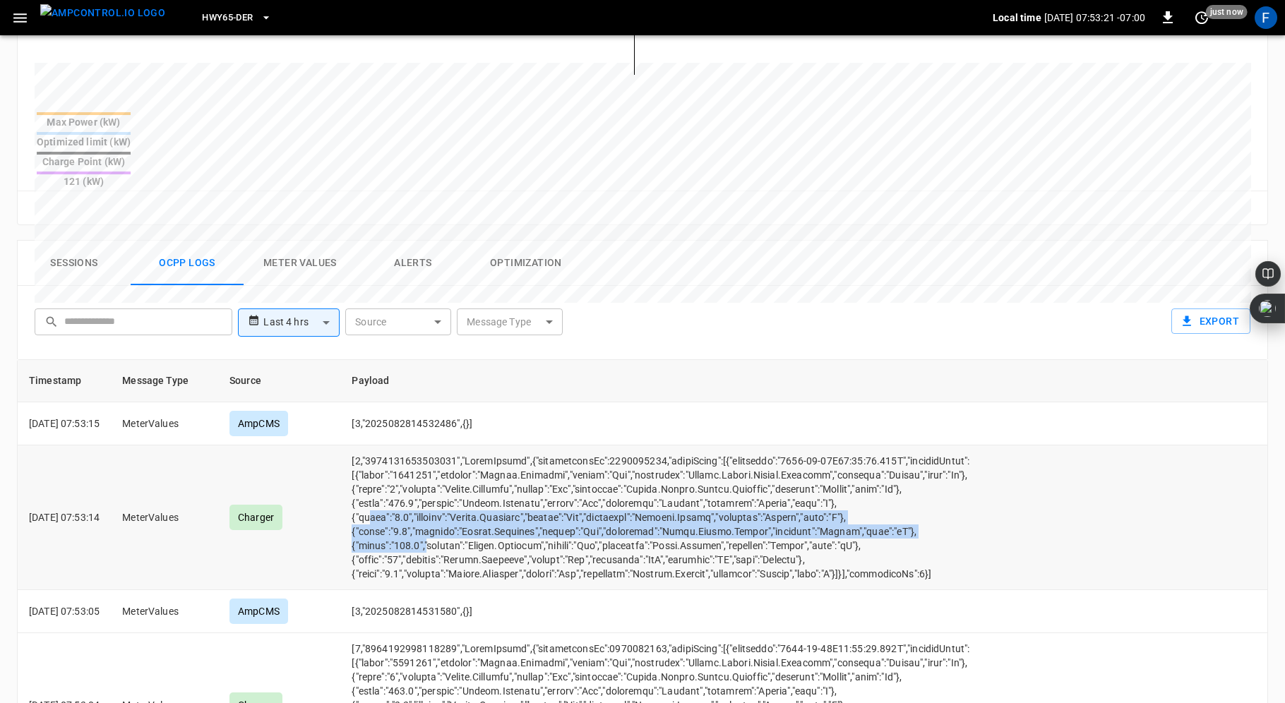
scroll to position [520, 0]
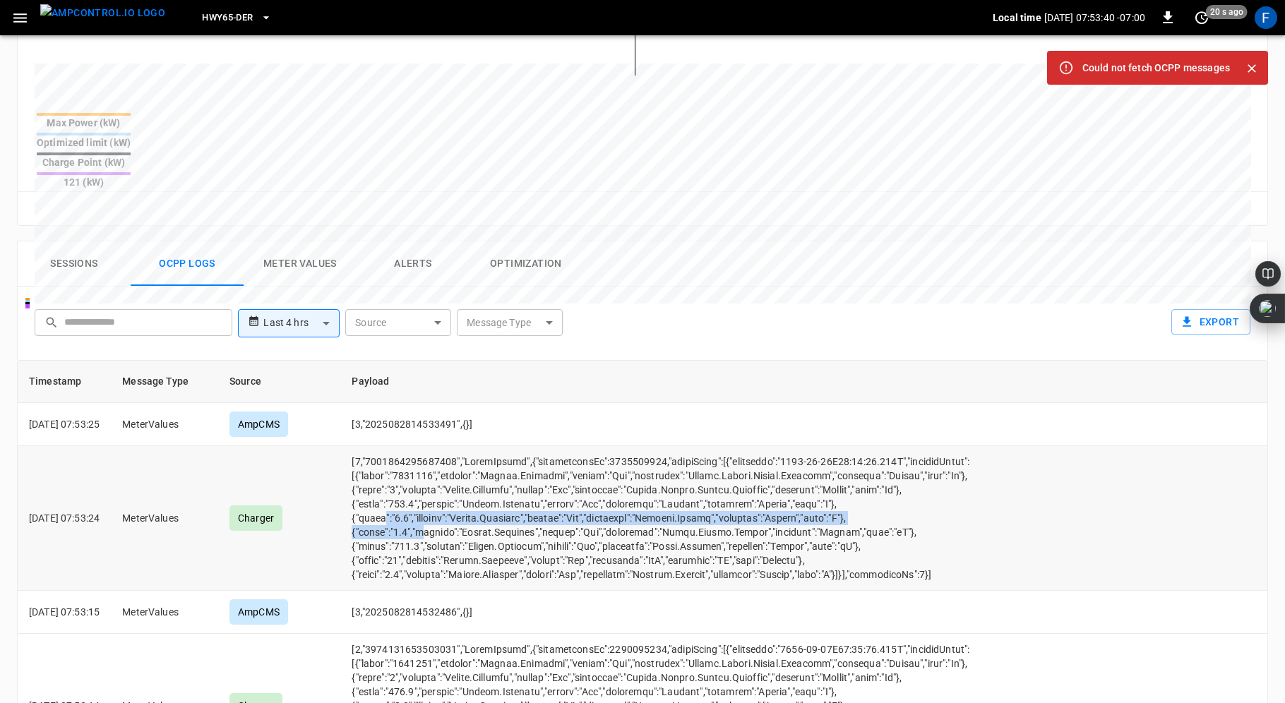
drag, startPoint x: 405, startPoint y: 463, endPoint x: 441, endPoint y: 474, distance: 37.1
click at [441, 474] on td "opcc-messages-table" at bounding box center [672, 518] width 664 height 145
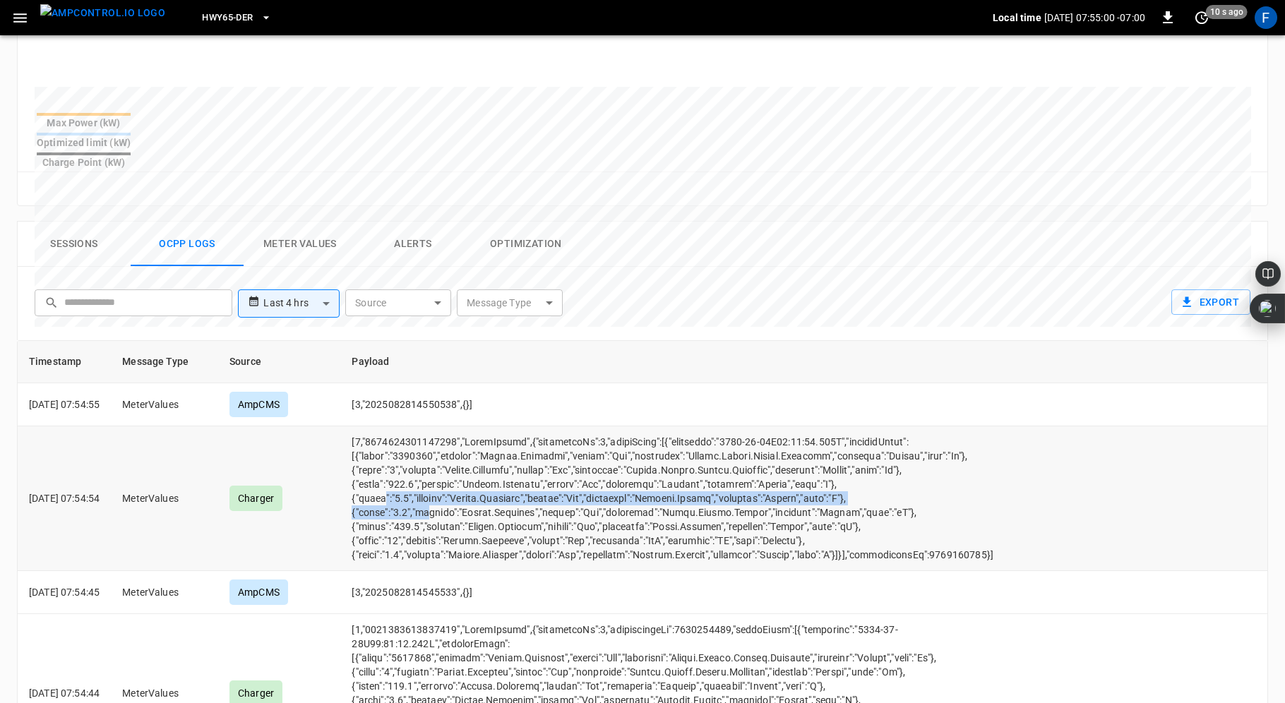
drag, startPoint x: 405, startPoint y: 461, endPoint x: 448, endPoint y: 487, distance: 51.0
click at [448, 487] on td "opcc-messages-table" at bounding box center [672, 498] width 664 height 145
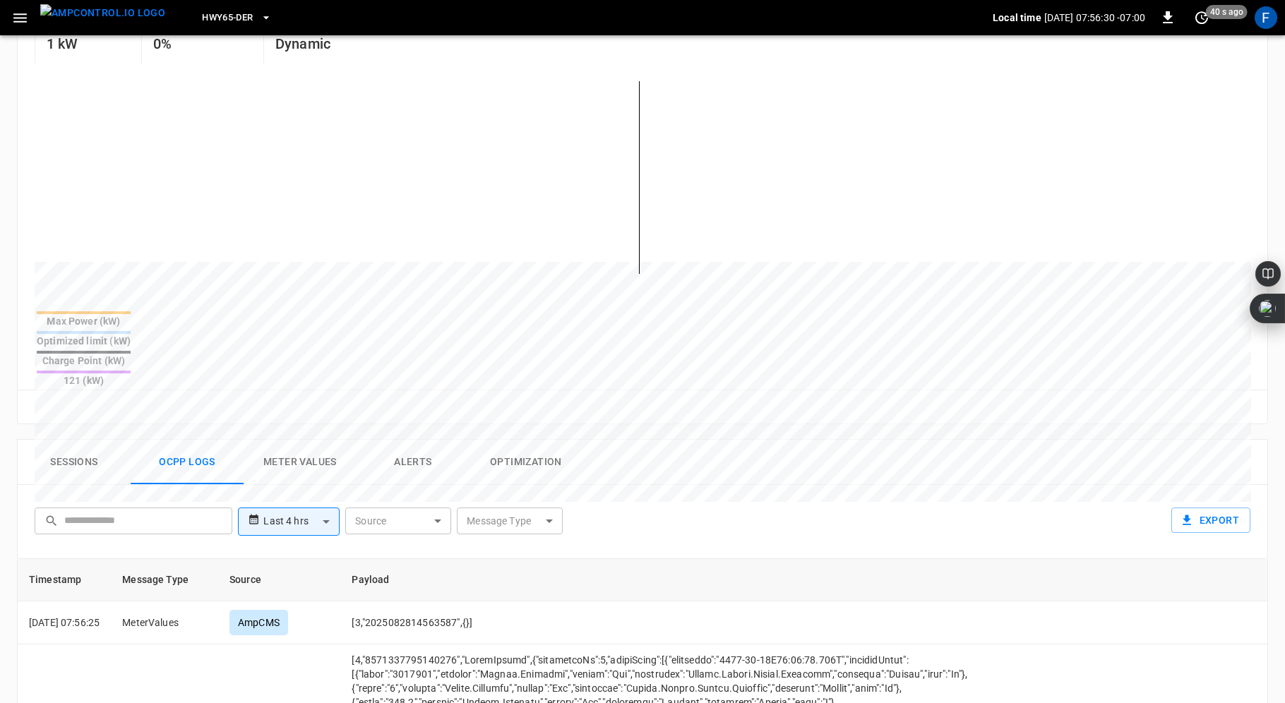
scroll to position [438, 0]
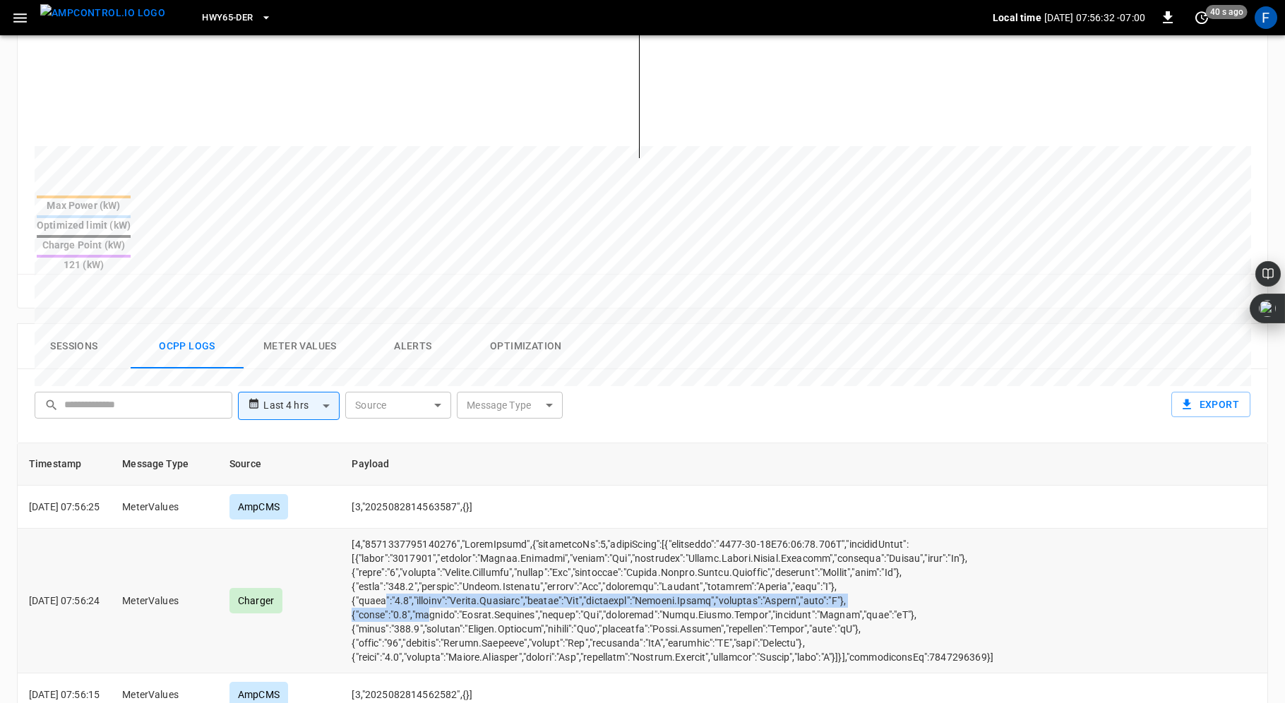
drag, startPoint x: 402, startPoint y: 545, endPoint x: 445, endPoint y: 566, distance: 47.1
click at [445, 566] on td "opcc-messages-table" at bounding box center [672, 601] width 664 height 145
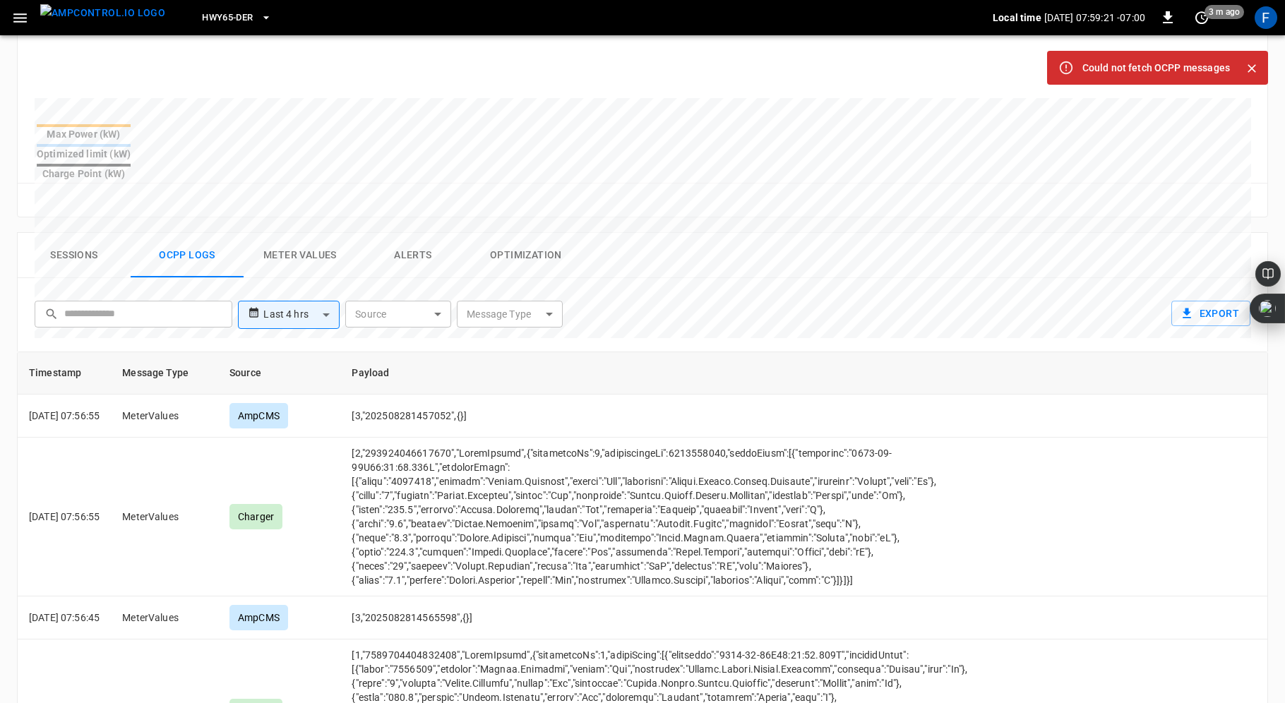
scroll to position [532, 0]
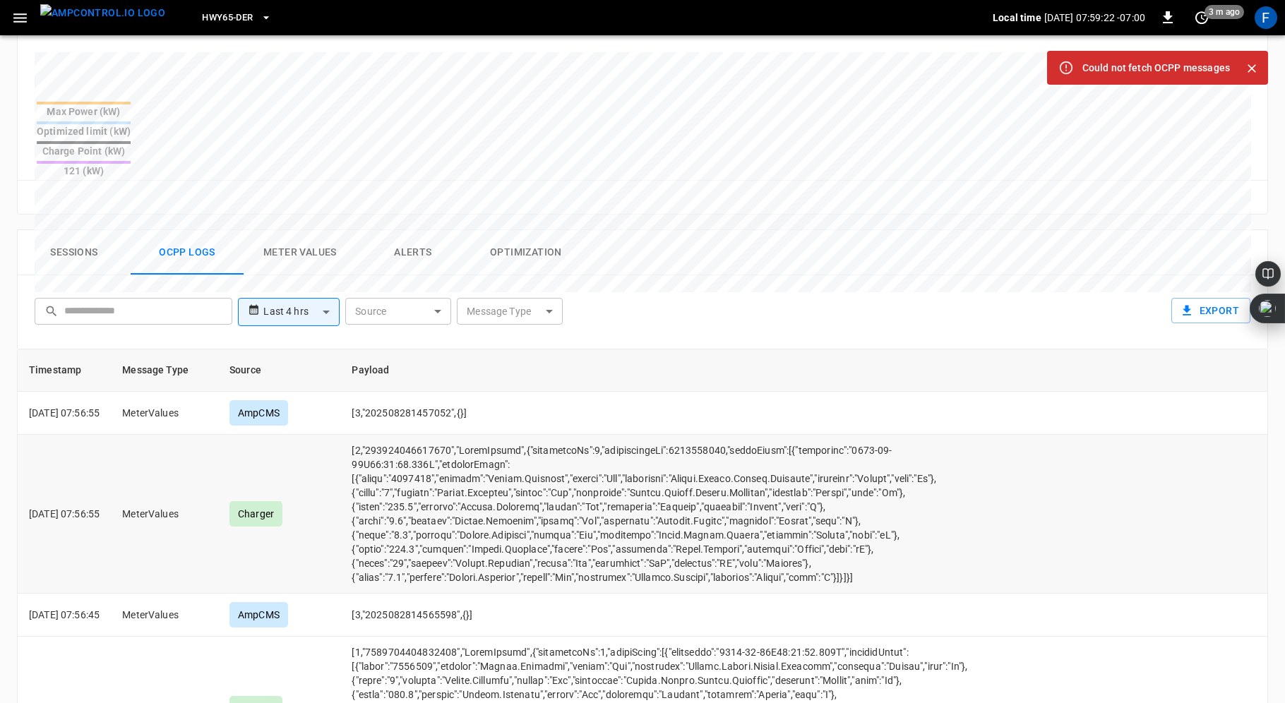
click at [417, 465] on td "opcc-messages-table" at bounding box center [672, 514] width 664 height 159
click at [422, 485] on td "opcc-messages-table" at bounding box center [672, 514] width 664 height 159
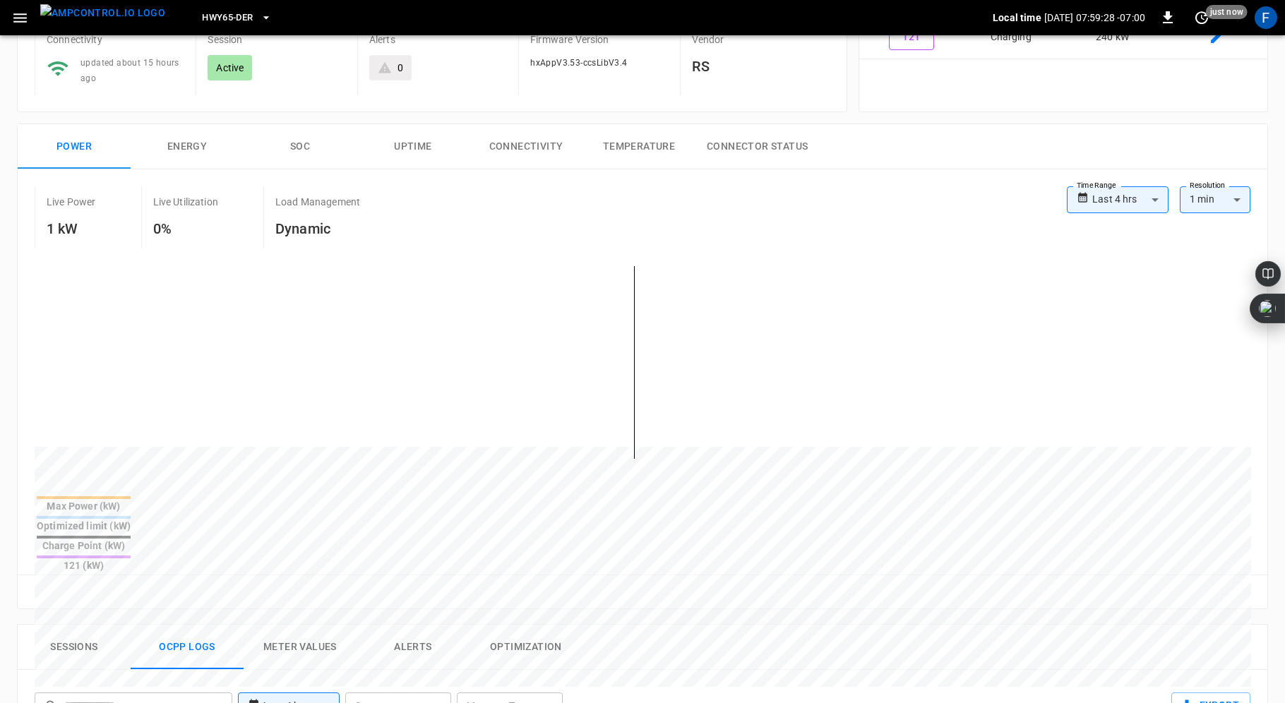
scroll to position [0, 0]
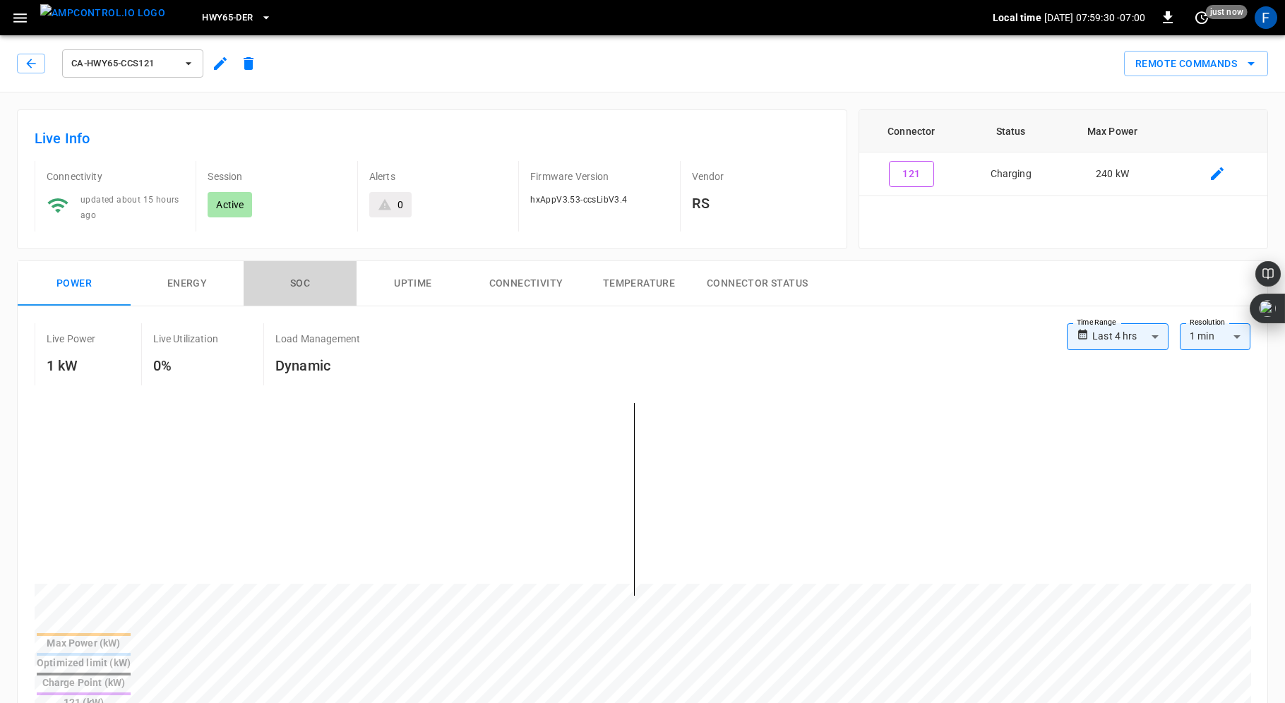
click at [309, 292] on button "SOC" at bounding box center [300, 283] width 113 height 45
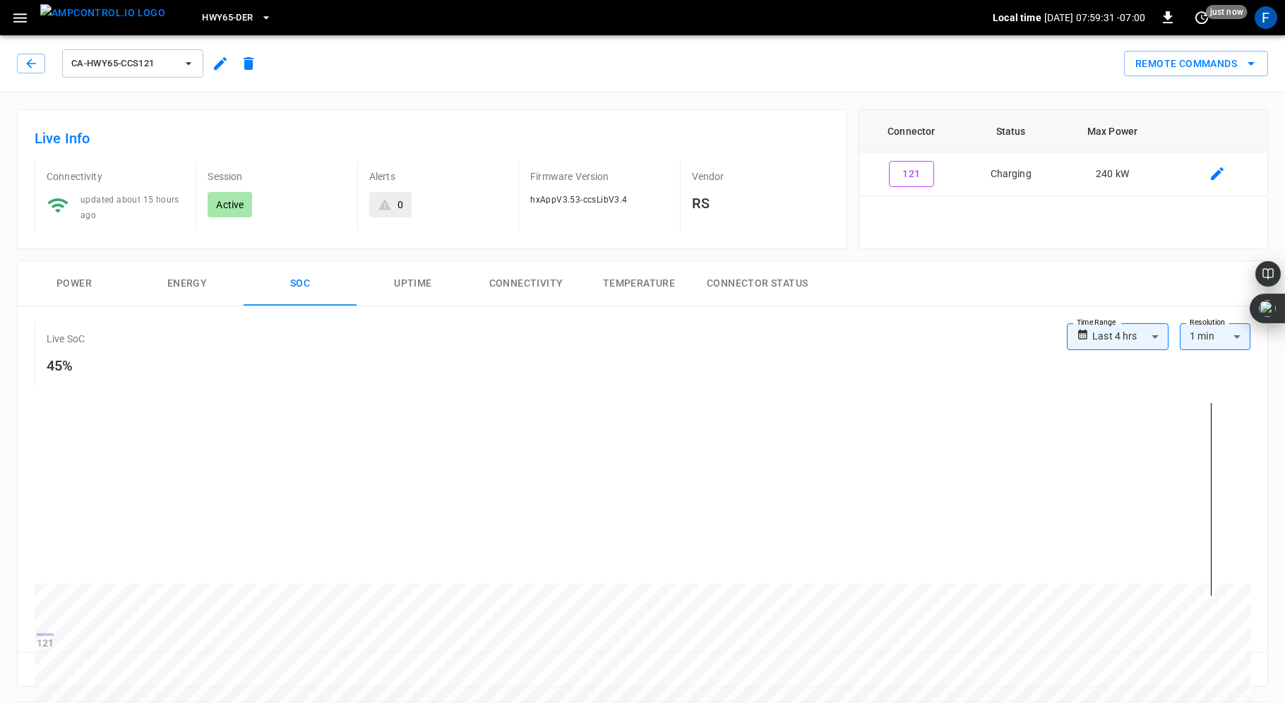
click at [83, 277] on button "Power" at bounding box center [74, 283] width 113 height 45
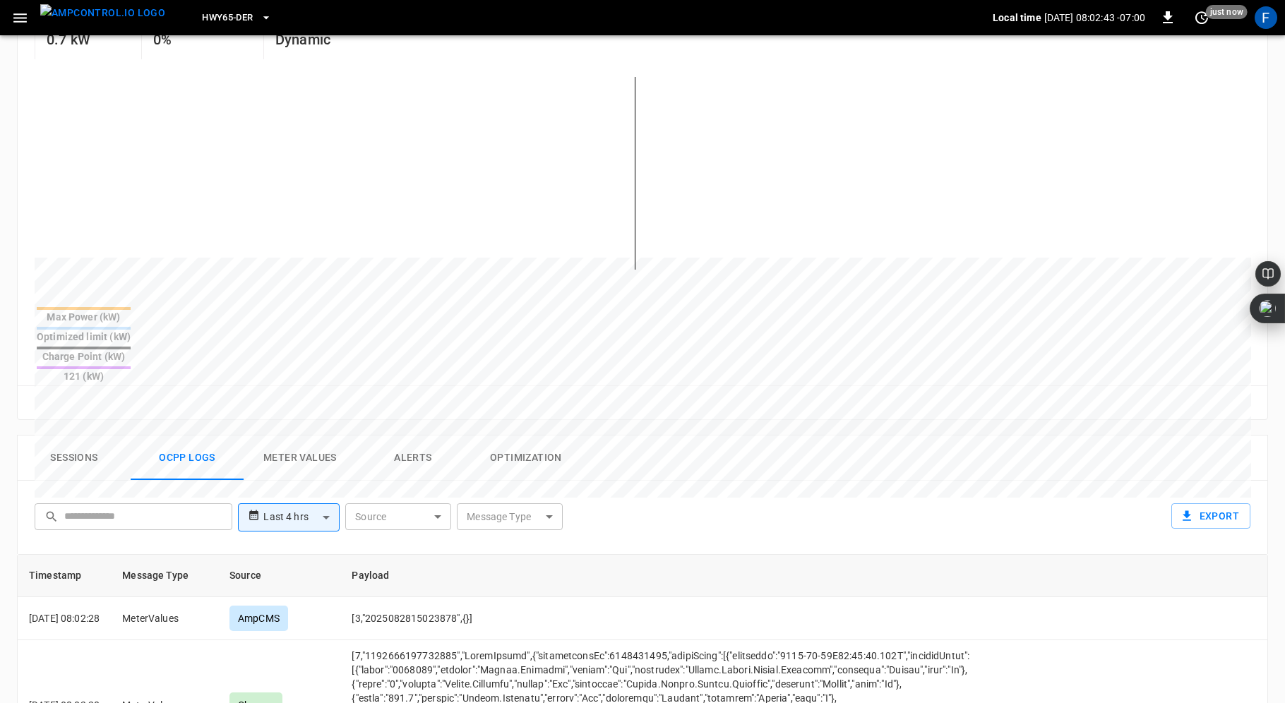
scroll to position [305, 0]
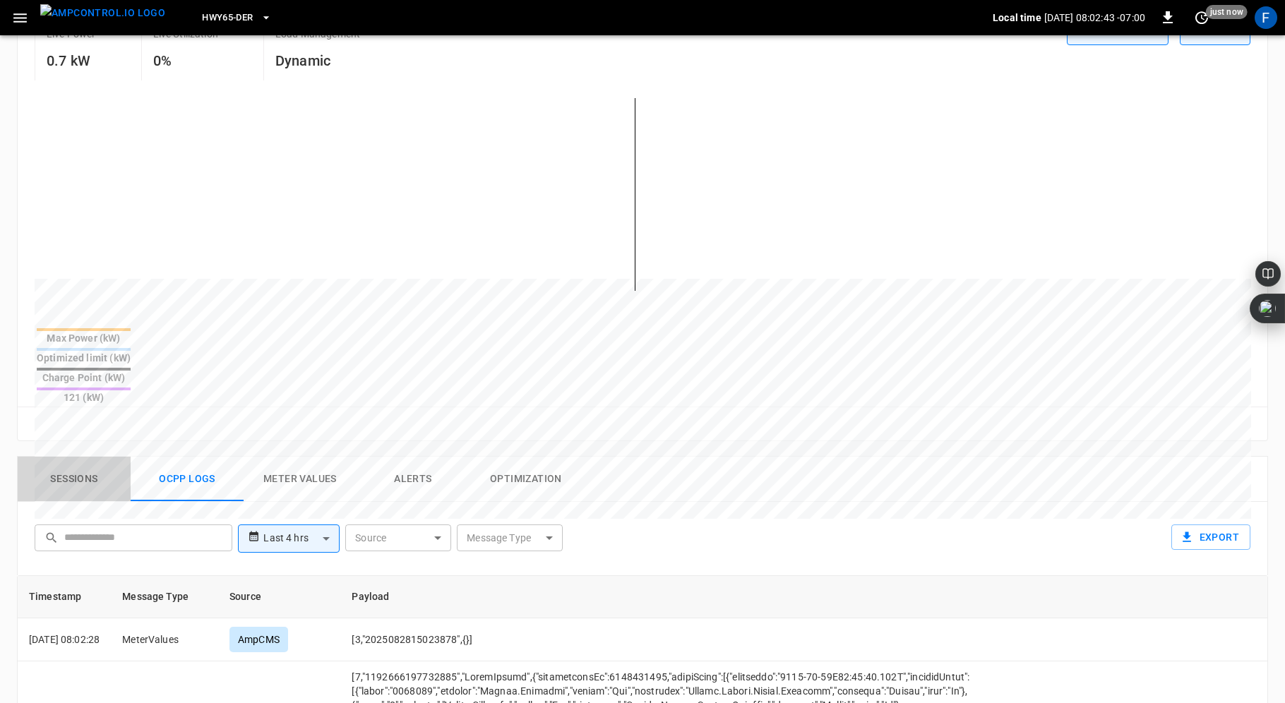
click at [68, 457] on button "Sessions" at bounding box center [74, 479] width 113 height 45
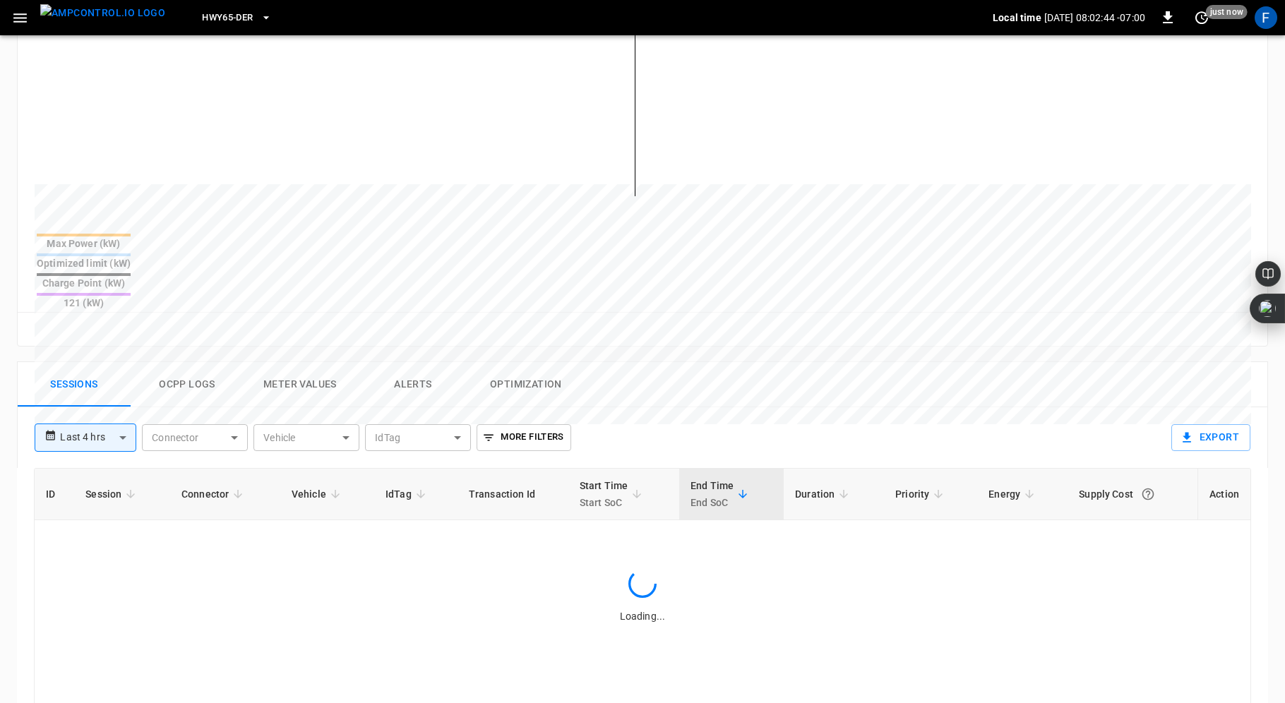
scroll to position [577, 0]
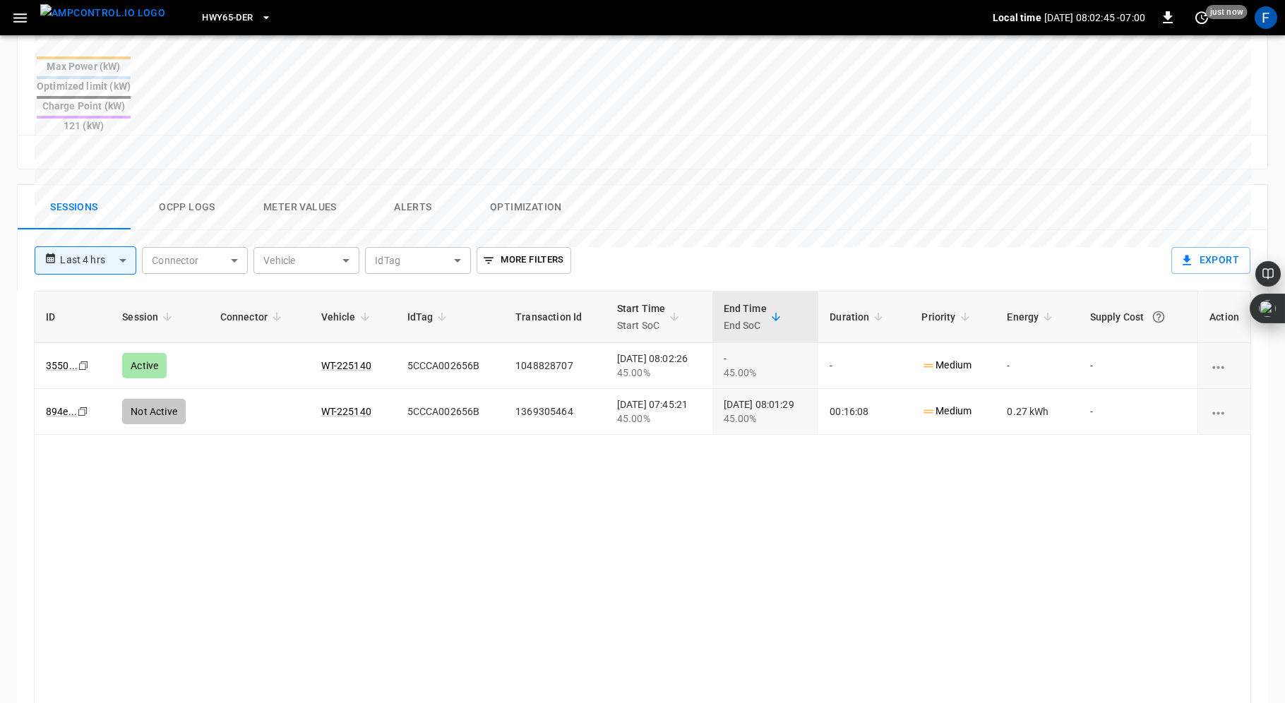
click at [472, 448] on div "ID Session Connector Vehicle IdTag Transaction Id Start Time Start SoC End Time…" at bounding box center [642, 537] width 1217 height 492
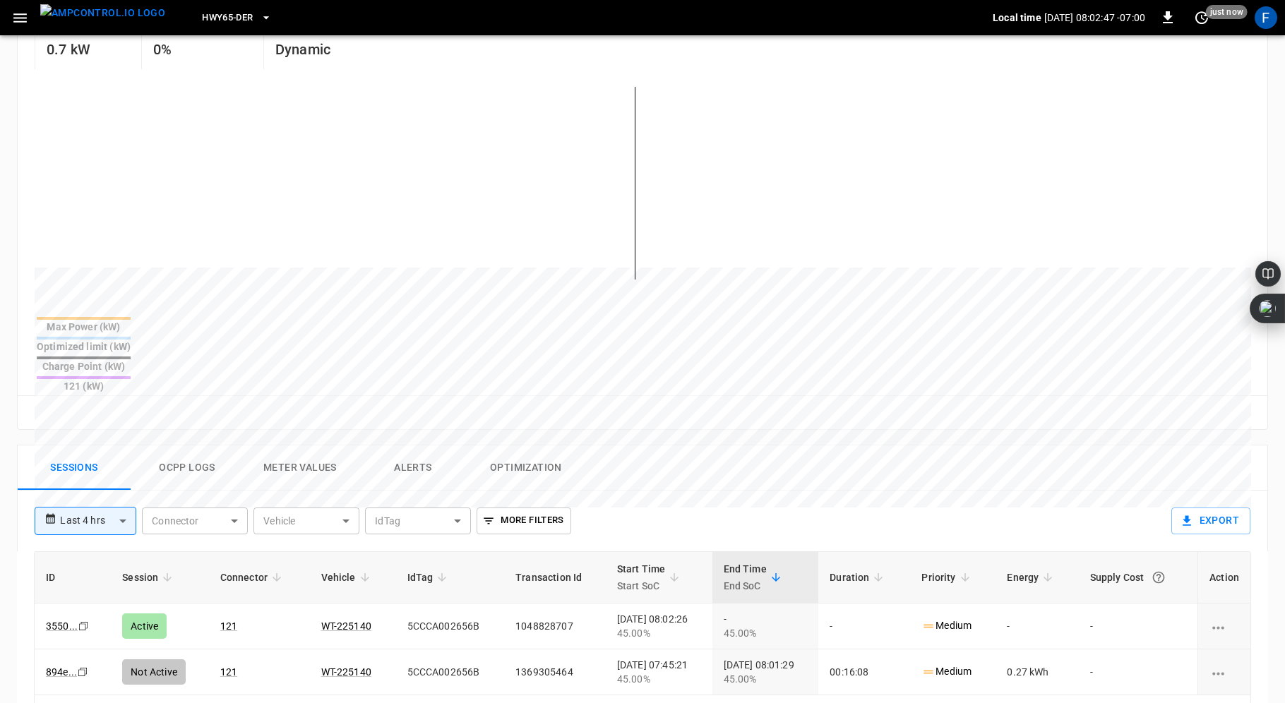
scroll to position [295, 0]
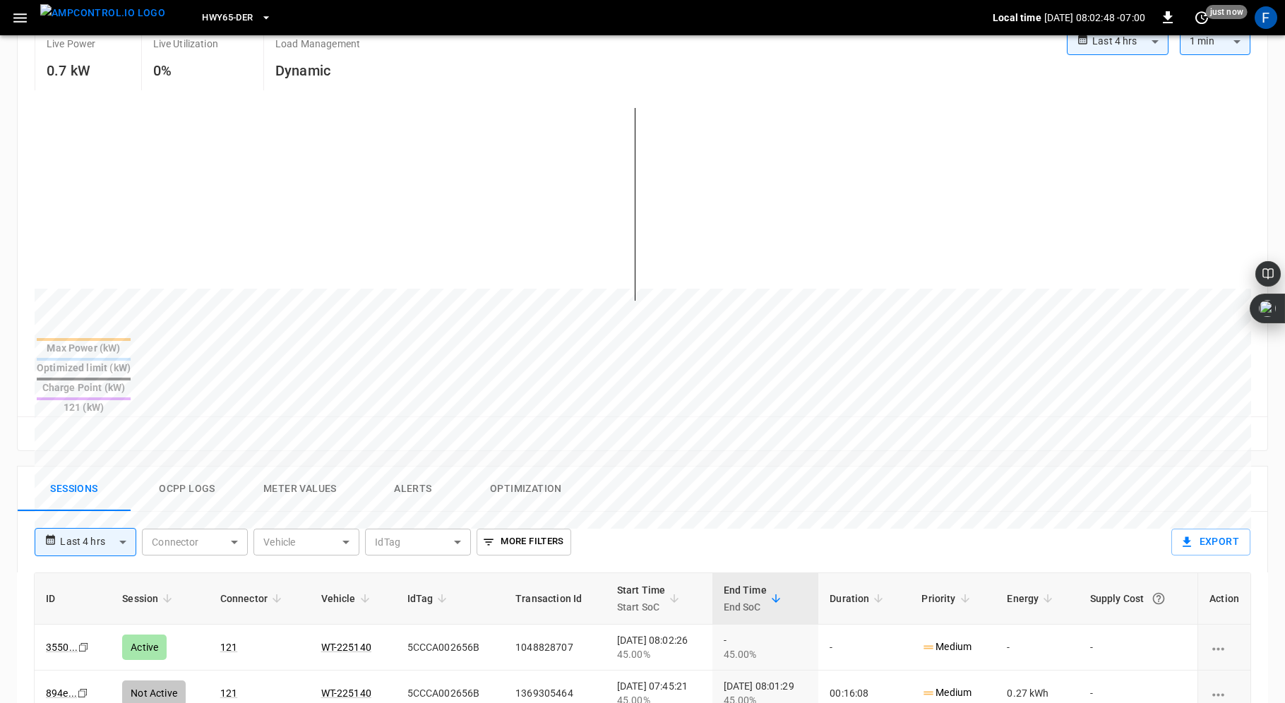
click at [190, 467] on button "Ocpp logs" at bounding box center [187, 489] width 113 height 45
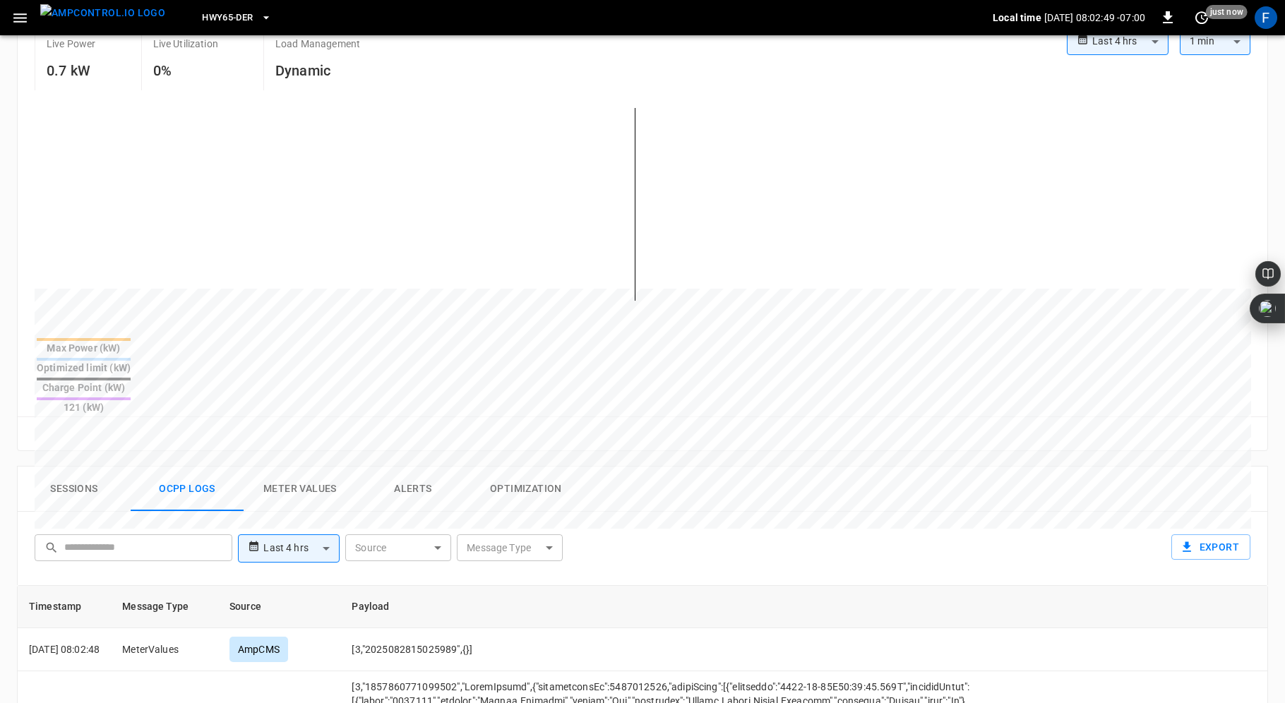
scroll to position [491, 0]
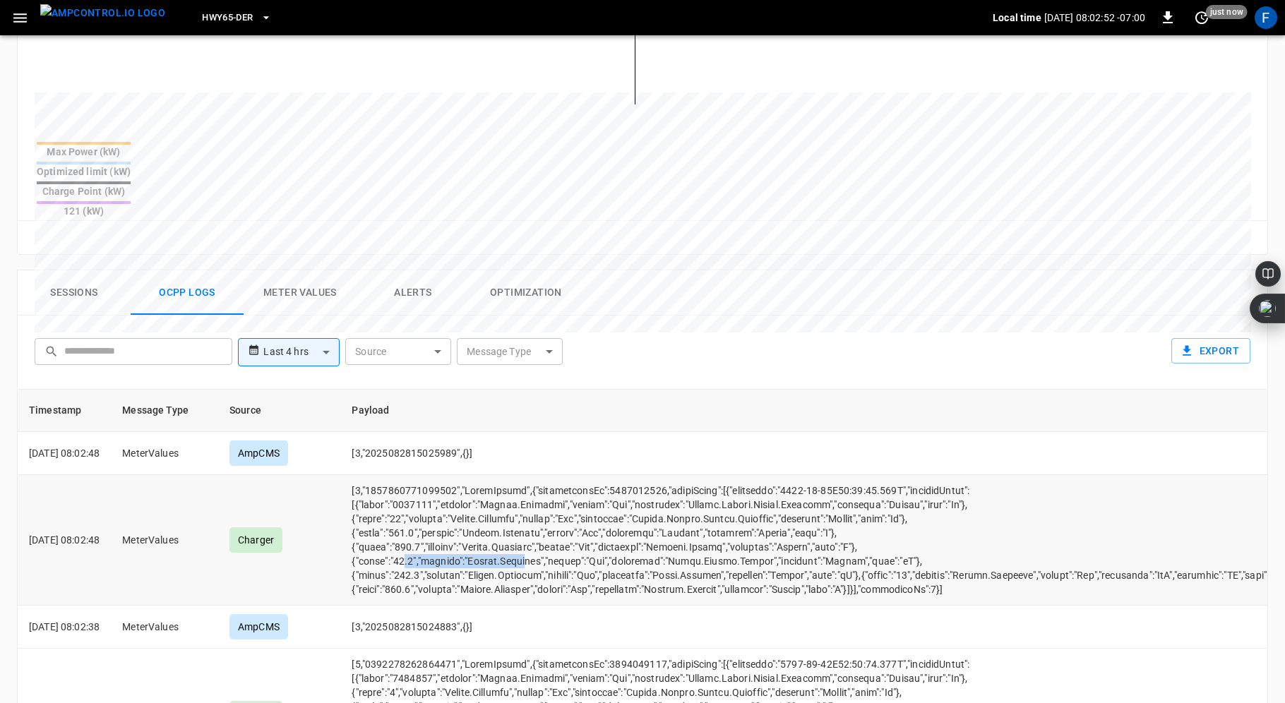
drag, startPoint x: 424, startPoint y: 495, endPoint x: 544, endPoint y: 492, distance: 120.1
click at [544, 492] on td "opcc-messages-table" at bounding box center [839, 540] width 998 height 131
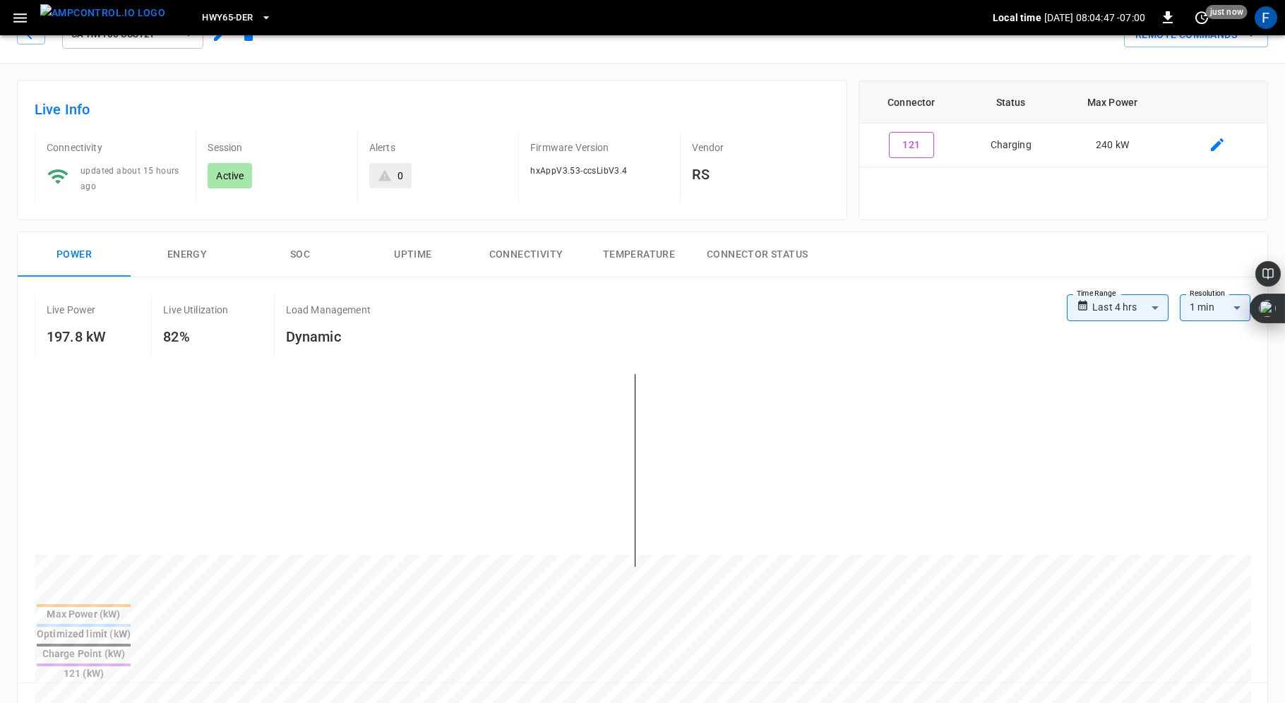
scroll to position [0, 0]
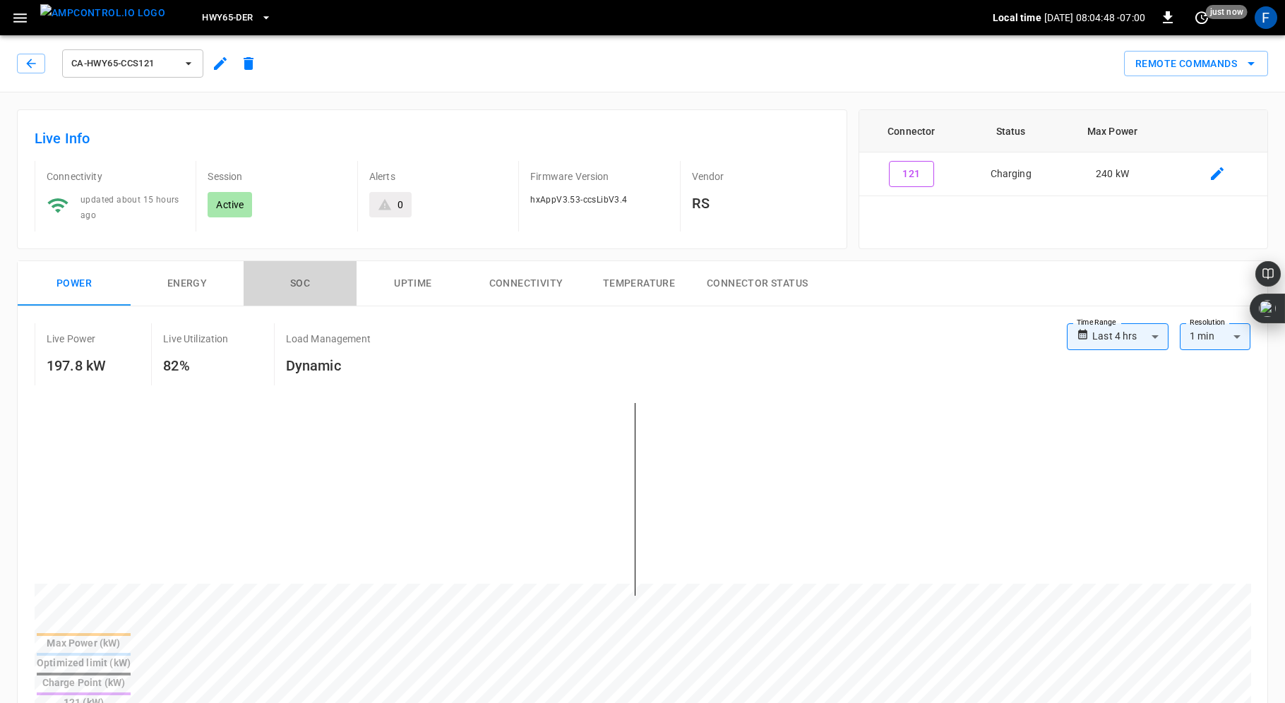
click at [302, 280] on button "SOC" at bounding box center [300, 283] width 113 height 45
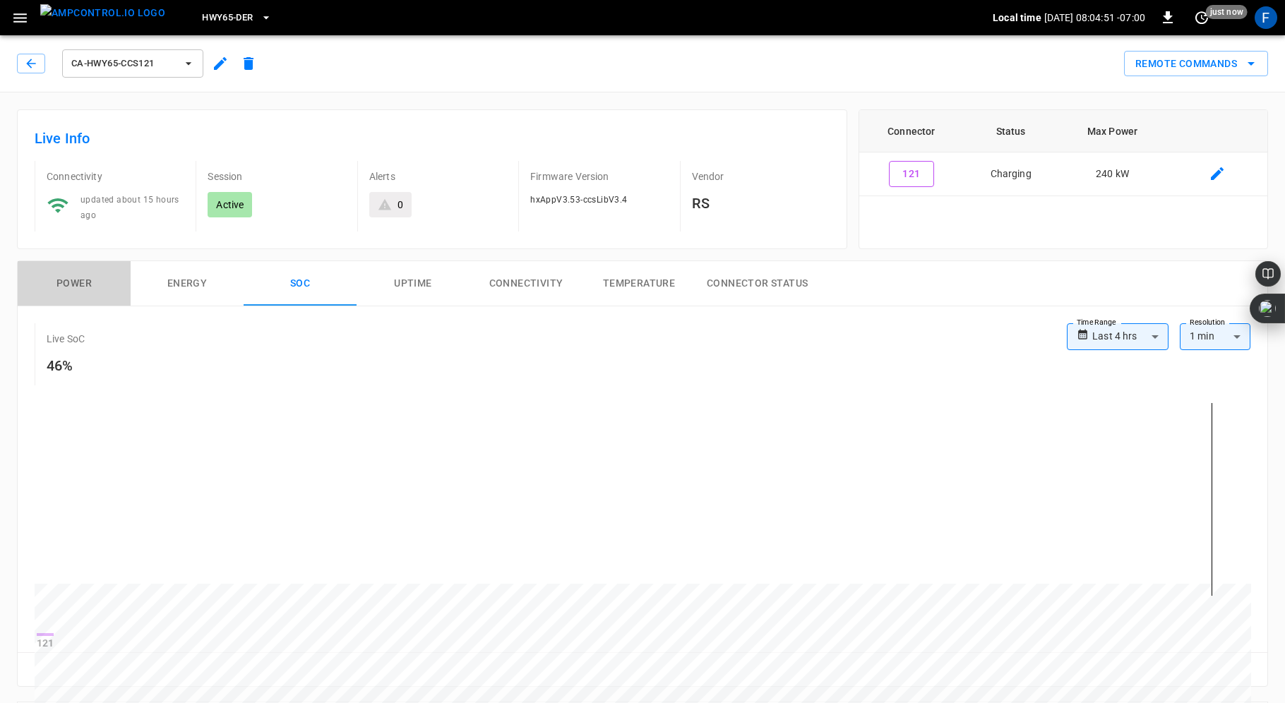
click at [74, 275] on button "Power" at bounding box center [74, 283] width 113 height 45
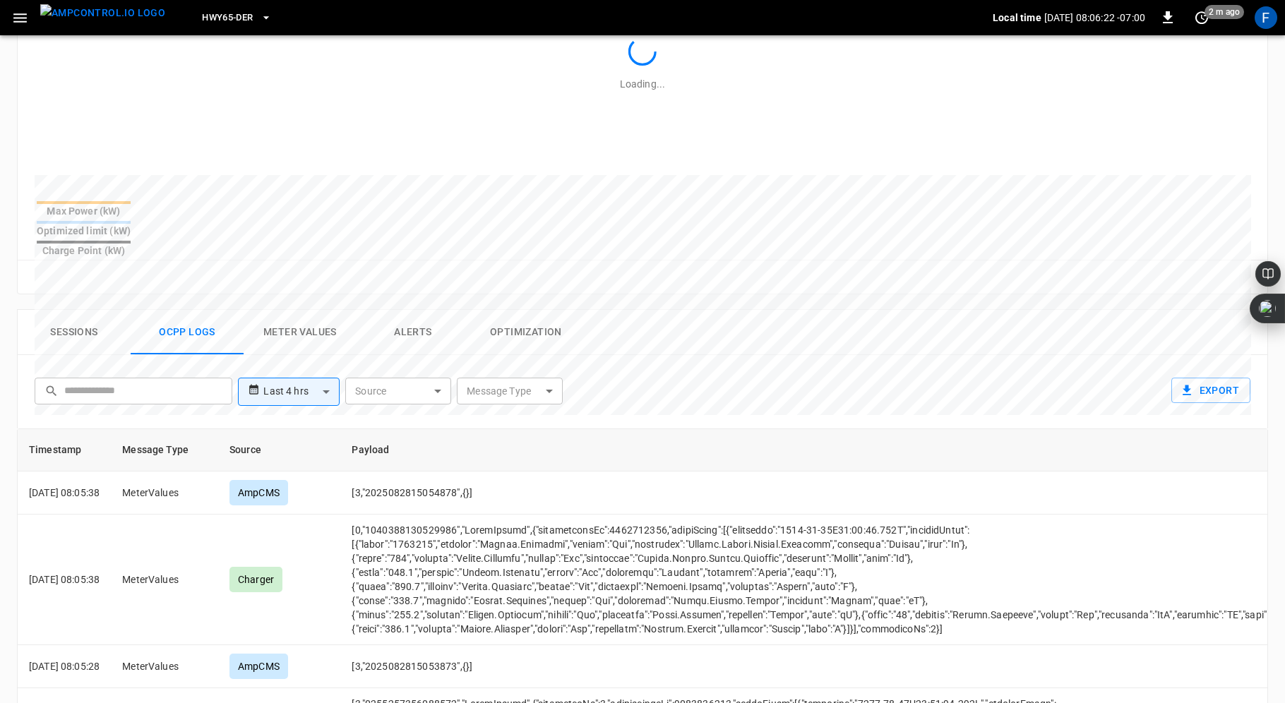
scroll to position [481, 0]
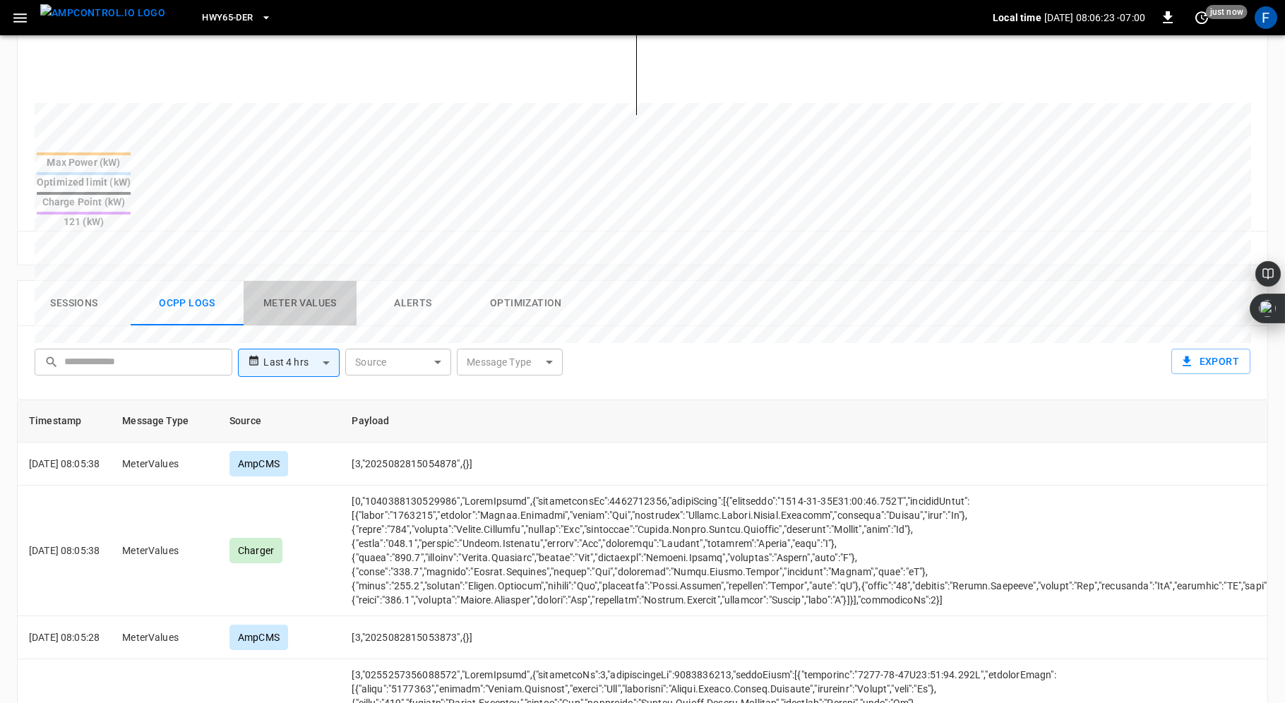
click at [303, 281] on button "Meter Values" at bounding box center [300, 303] width 113 height 45
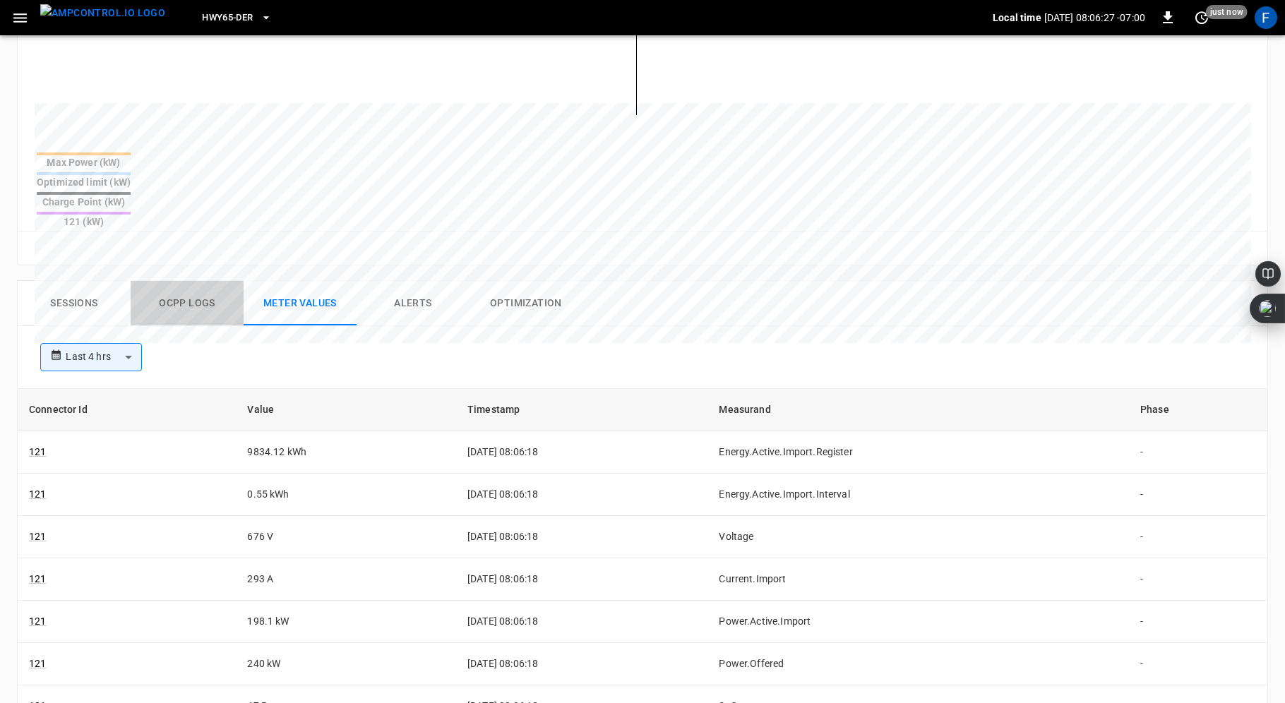
click at [200, 281] on button "Ocpp logs" at bounding box center [187, 303] width 113 height 45
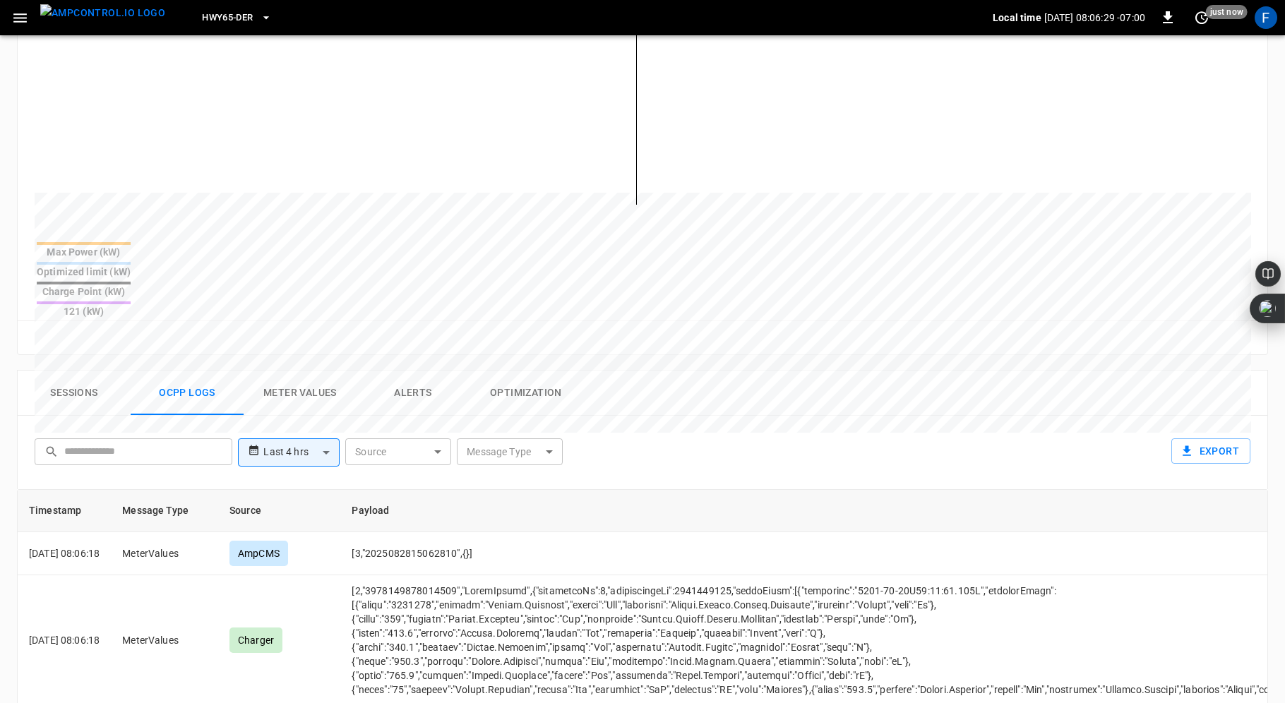
scroll to position [0, 0]
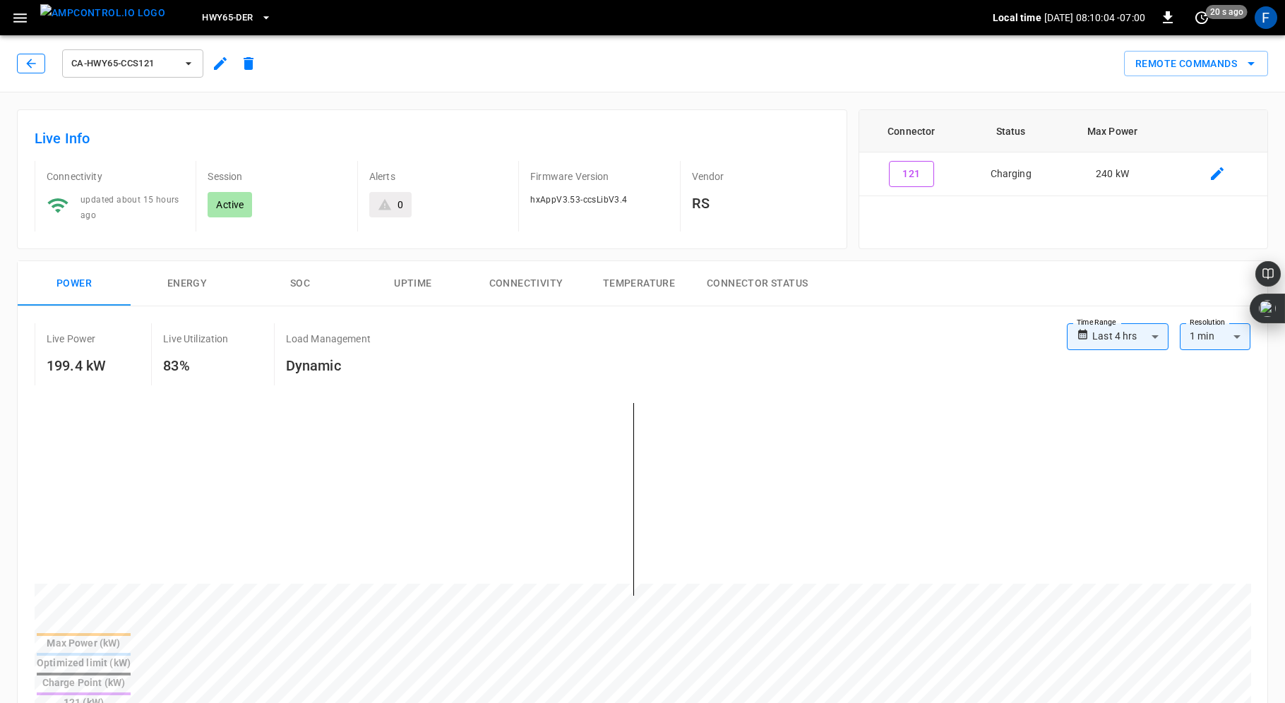
click at [37, 61] on icon "button" at bounding box center [31, 63] width 14 height 14
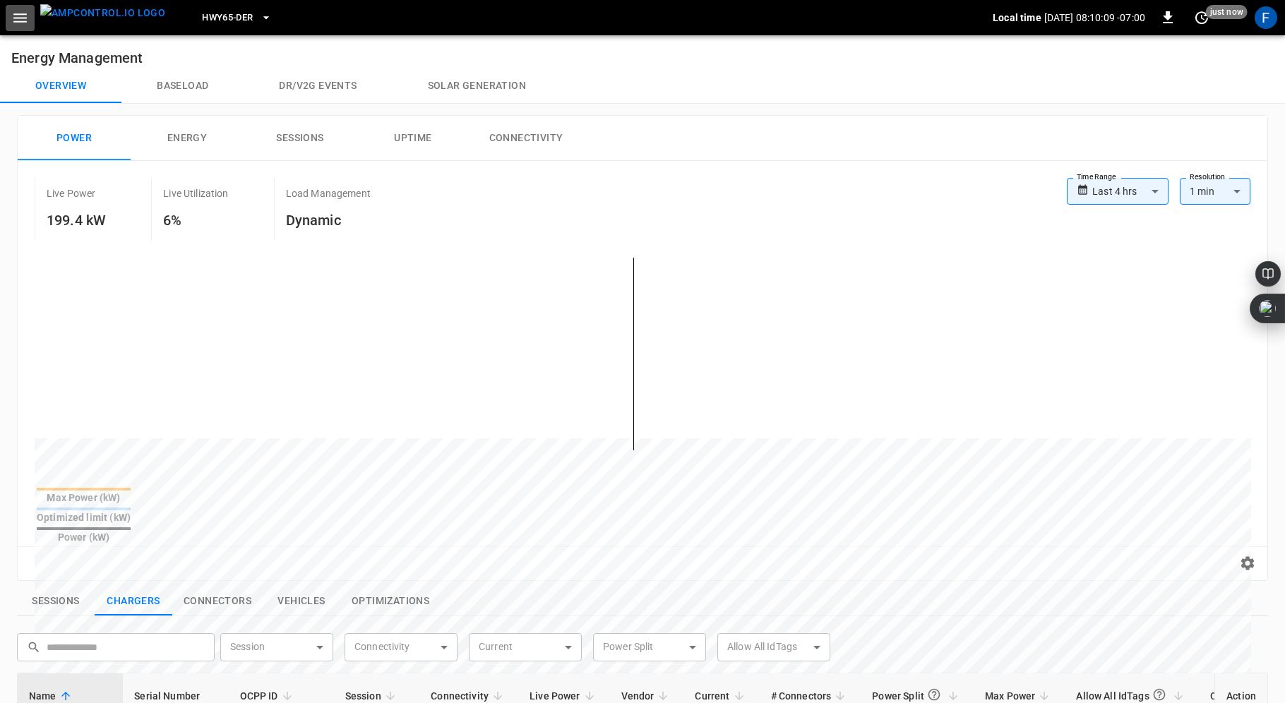
click at [23, 21] on icon "button" at bounding box center [19, 17] width 13 height 9
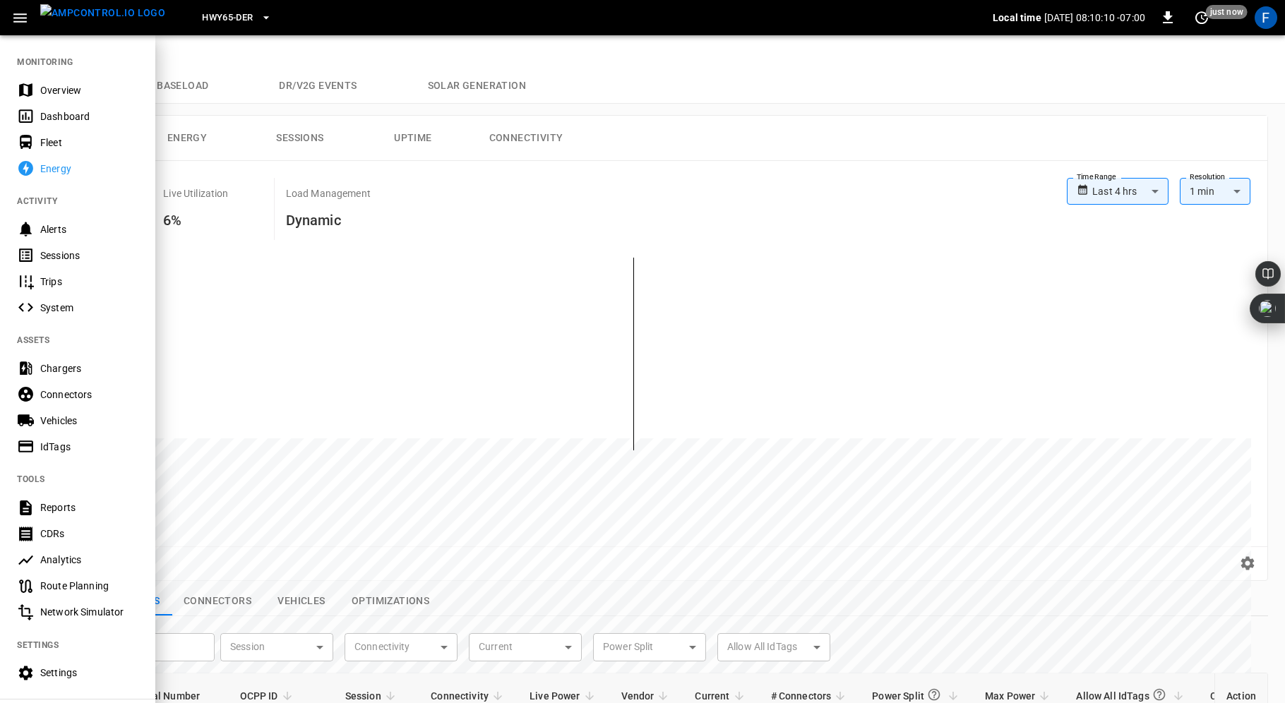
click at [53, 91] on div "Overview" at bounding box center [89, 90] width 98 height 14
